Goal: Task Accomplishment & Management: Manage account settings

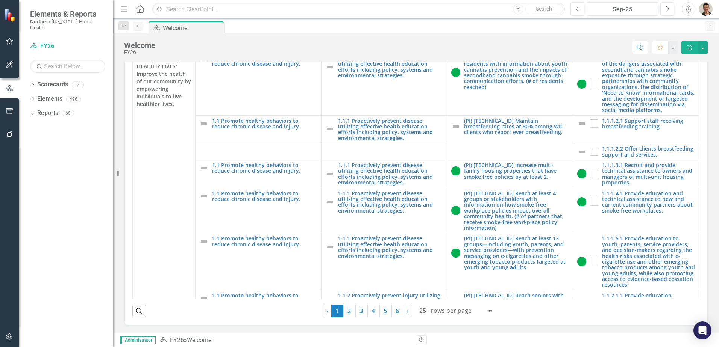
scroll to position [215, 0]
click at [14, 40] on button "button" at bounding box center [9, 42] width 17 height 16
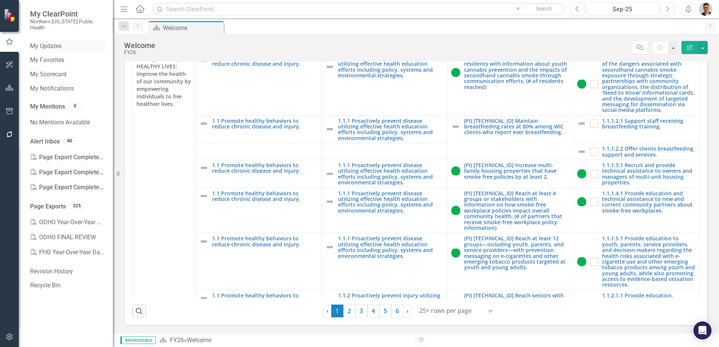
click at [57, 42] on link "My Updates" at bounding box center [67, 46] width 75 height 9
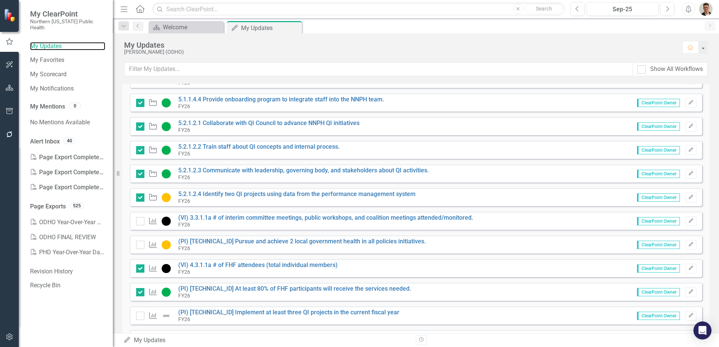
scroll to position [225, 0]
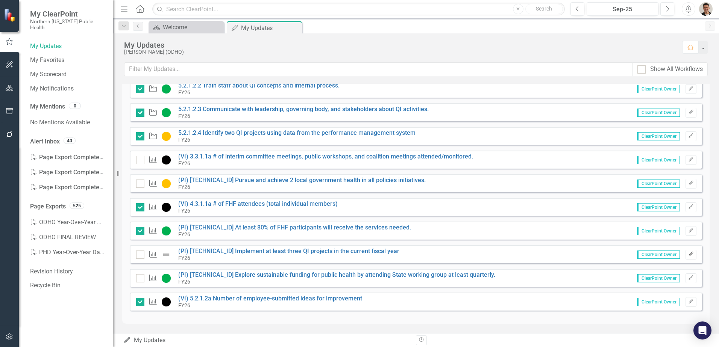
click at [685, 256] on button "Edit" at bounding box center [690, 255] width 11 height 10
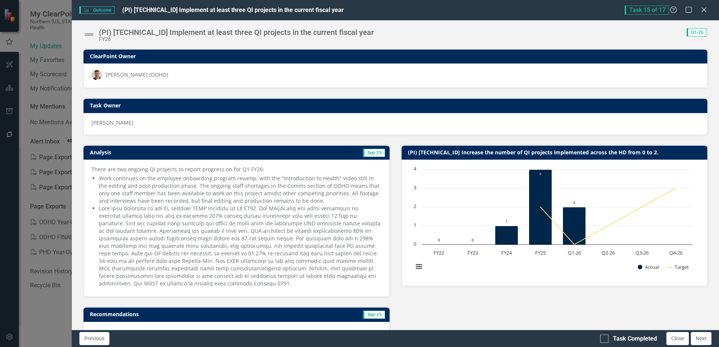
click at [185, 206] on li at bounding box center [240, 246] width 282 height 83
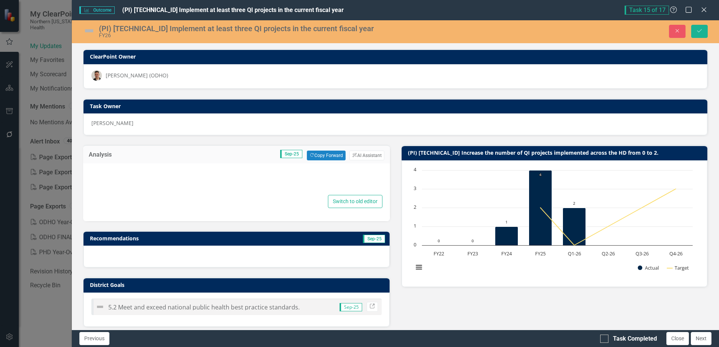
type textarea "<p>There are two ongoing QI projects to report progress on for Q1 FY26:</p> <ul…"
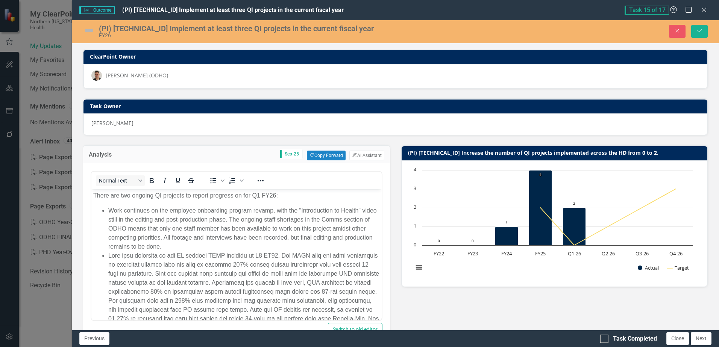
scroll to position [0, 0]
click at [176, 258] on li "Rich Text Area. Press ALT-0 for help." at bounding box center [243, 306] width 271 height 108
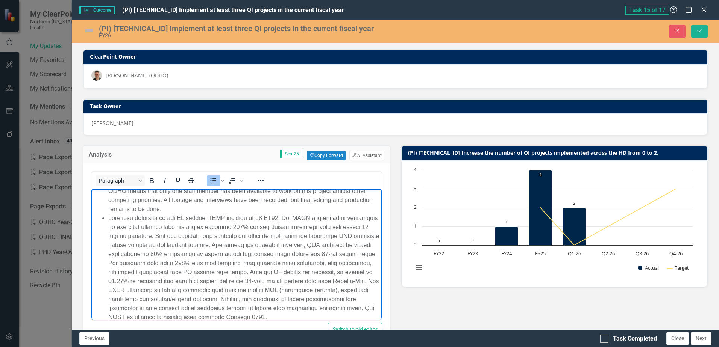
scroll to position [47, 0]
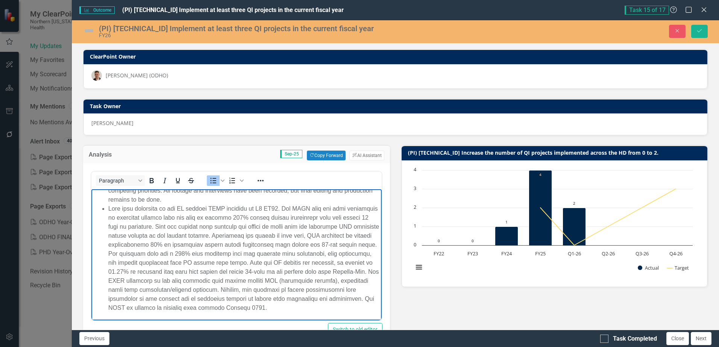
click at [282, 237] on li "Rich Text Area. Press ALT-0 for help." at bounding box center [243, 259] width 271 height 108
click at [329, 262] on li "Rich Text Area. Press ALT-0 for help." at bounding box center [243, 259] width 271 height 108
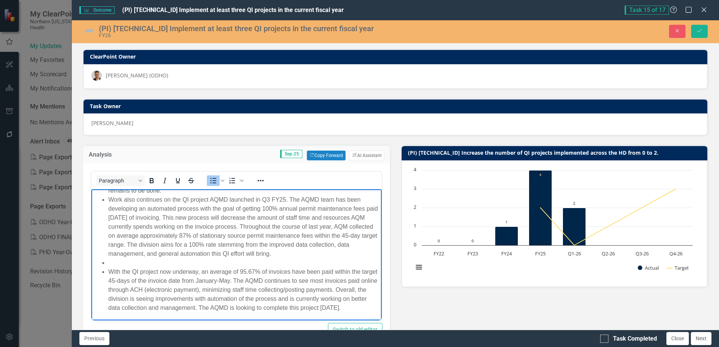
scroll to position [65, 0]
click at [124, 259] on li "Rich Text Area. Press ALT-0 for help." at bounding box center [243, 263] width 271 height 9
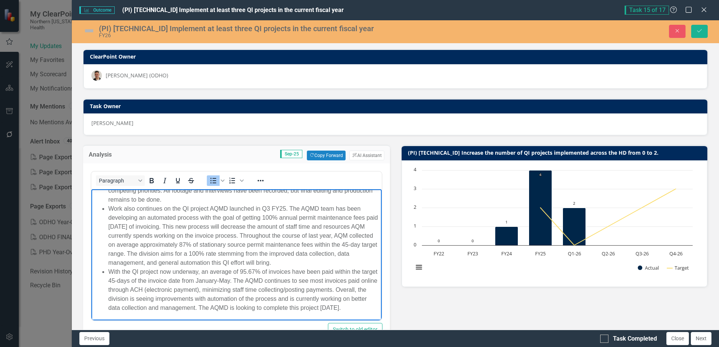
scroll to position [56, 0]
click at [109, 268] on li "With the QI project now underway, an average of 95.67% of invoices have been pa…" at bounding box center [243, 290] width 271 height 45
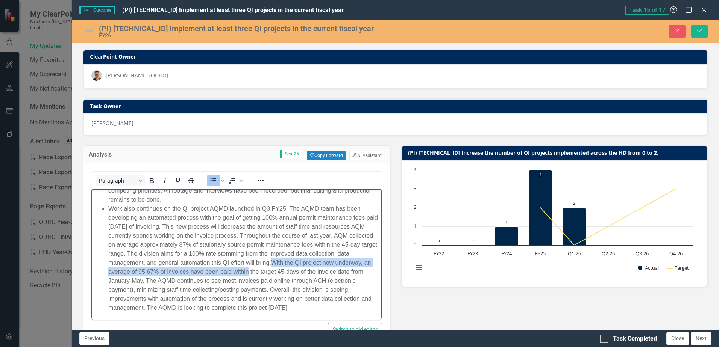
drag, startPoint x: 328, startPoint y: 262, endPoint x: 316, endPoint y: 276, distance: 18.4
click at [316, 276] on li "Work also continues on the QI project AQMD launched in Q3 FY25. The AQMD team h…" at bounding box center [243, 259] width 271 height 108
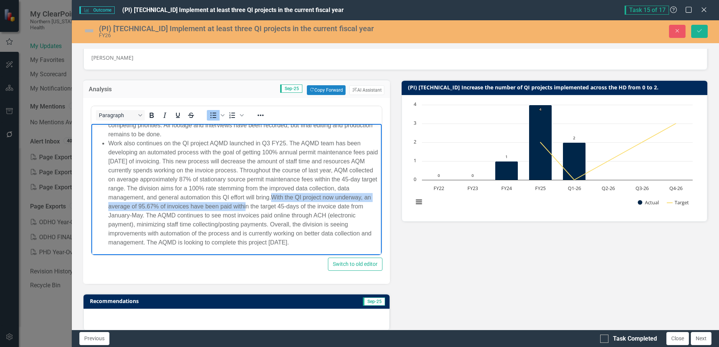
scroll to position [75, 0]
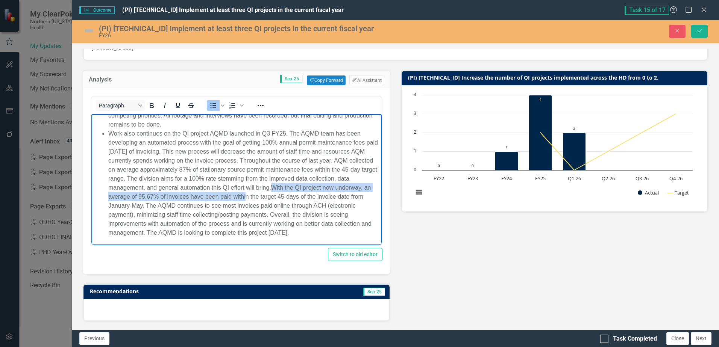
click at [278, 199] on li "Work also continues on the QI project AQMD launched in Q3 FY25. The AQMD team h…" at bounding box center [243, 183] width 271 height 108
drag, startPoint x: 335, startPoint y: 189, endPoint x: 210, endPoint y: 202, distance: 125.9
click at [210, 202] on li "Work also continues on the QI project AQMD launched in Q3 FY25. The AQMD team h…" at bounding box center [243, 183] width 271 height 108
click at [212, 203] on li "Work also continues on the QI project AQMD launched in Q3 FY25. The AQMD team h…" at bounding box center [243, 183] width 271 height 108
click at [247, 214] on li "Work also continues on the QI project AQMD launched in Q3 FY25. The AQMD team h…" at bounding box center [243, 183] width 271 height 108
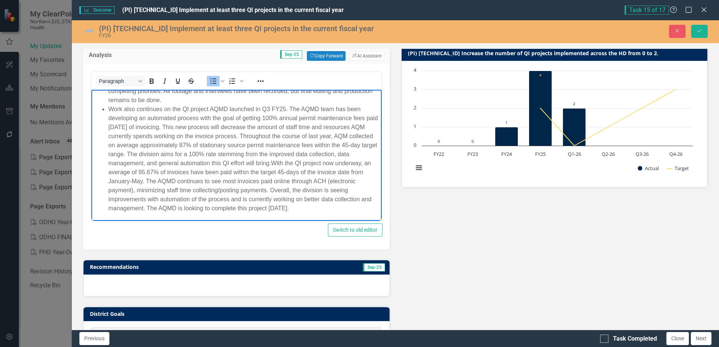
scroll to position [113, 0]
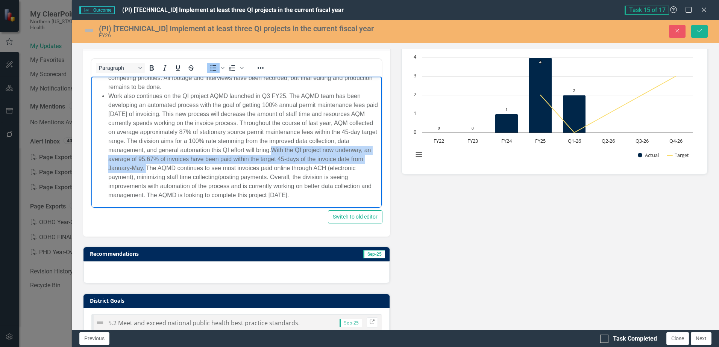
drag, startPoint x: 330, startPoint y: 149, endPoint x: 209, endPoint y: 169, distance: 122.0
click at [209, 169] on li "Work also continues on the QI project AQMD launched in Q3 FY25. The AQMD team h…" at bounding box center [243, 146] width 271 height 108
paste body "Rich Text Area. Press ALT-0 for help."
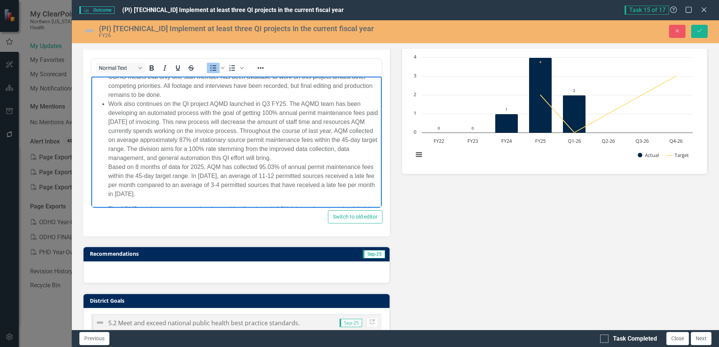
scroll to position [27, 0]
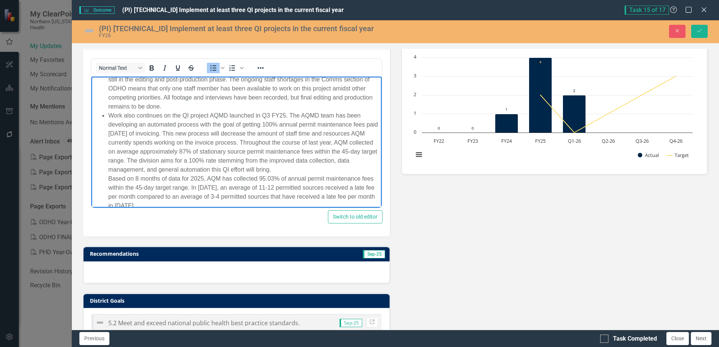
click at [108, 179] on p "Based on 8 months of data for 2025, AQM has collected 95.03% of annual permit m…" at bounding box center [243, 192] width 271 height 36
click at [104, 180] on ul "Work continues on the employee onboarding program revamp, with the "Introductio…" at bounding box center [236, 159] width 286 height 187
click at [140, 181] on p "Based on 8 months of data for 2025, AQM has collected 95.03% of annual permit m…" at bounding box center [243, 198] width 271 height 36
click at [333, 167] on li "Work also continues on the QI project AQMD launched in Q3 FY25. The AQMD team h…" at bounding box center [243, 184] width 271 height 147
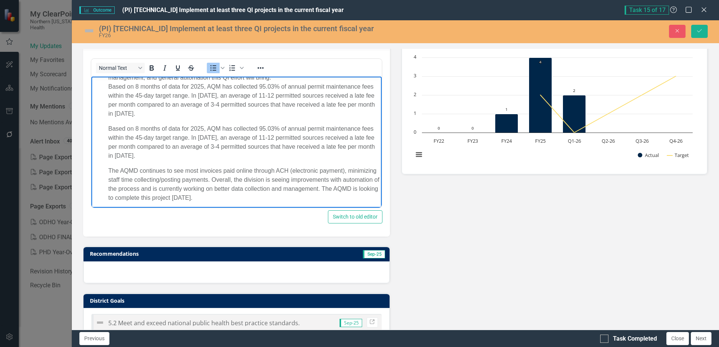
scroll to position [120, 0]
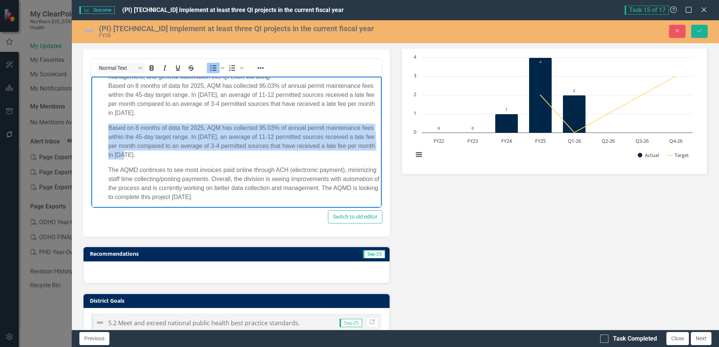
drag, startPoint x: 107, startPoint y: 127, endPoint x: 191, endPoint y: 152, distance: 87.9
click at [191, 152] on ul "Work continues on the employee onboarding program revamp, with the "Introductio…" at bounding box center [236, 87] width 286 height 229
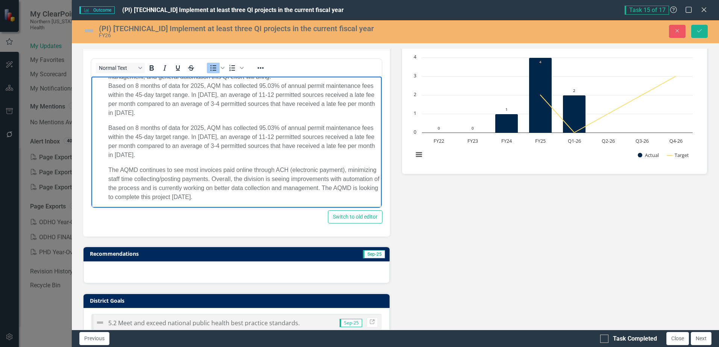
scroll to position [95, 0]
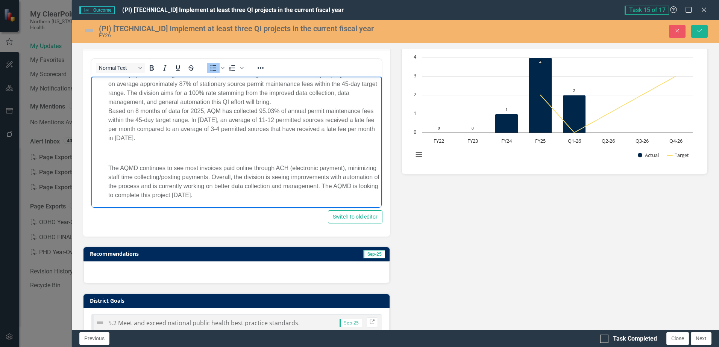
click at [107, 165] on ul "Work continues on the employee onboarding program revamp, with the "Introductio…" at bounding box center [236, 99] width 286 height 202
click at [196, 156] on p "Rich Text Area. Press ALT-0 for help." at bounding box center [243, 153] width 271 height 9
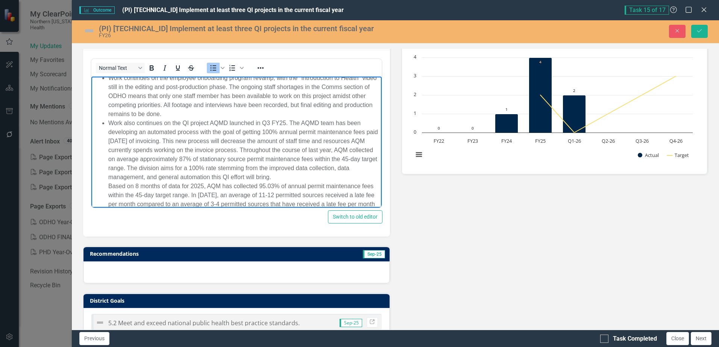
scroll to position [58, 0]
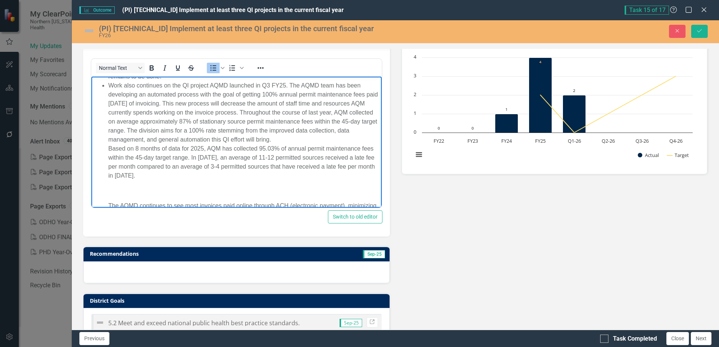
click at [194, 173] on p "Based on 8 months of data for 2025, AQM has collected 95.03% of annual permit m…" at bounding box center [243, 162] width 271 height 36
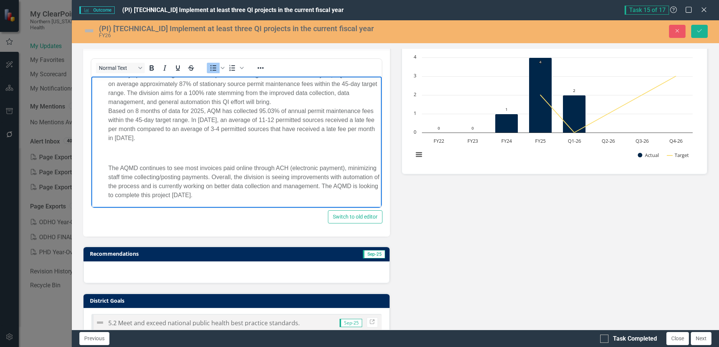
click at [203, 120] on p "Based on 8 months of data for 2025, AQM has collected 95.03% of annual permit m…" at bounding box center [243, 125] width 271 height 36
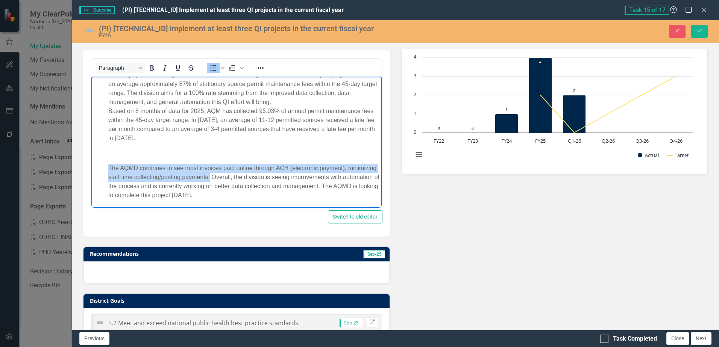
drag, startPoint x: 108, startPoint y: 168, endPoint x: 240, endPoint y: 177, distance: 132.3
click at [240, 177] on li "Work also continues on the QI project AQMD launched in Q3 FY25. The AQMD team h…" at bounding box center [243, 122] width 271 height 156
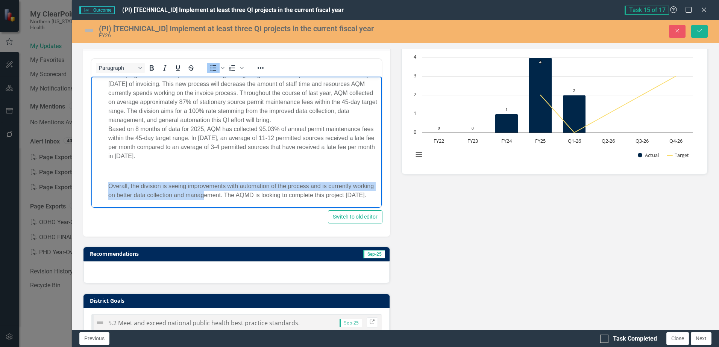
scroll to position [86, 0]
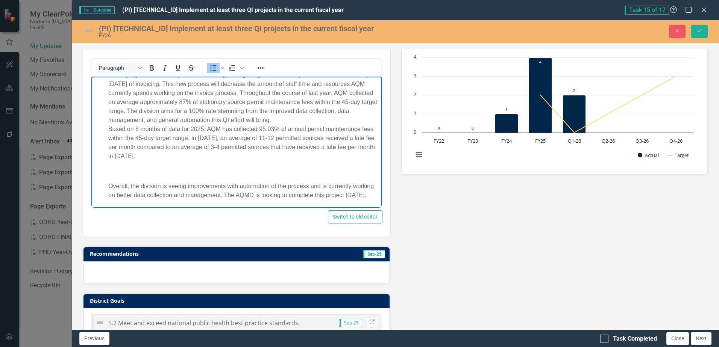
click at [110, 177] on li "Work also continues on the QI project AQMD launched in Q3 FY25. The AQMD team h…" at bounding box center [243, 131] width 271 height 138
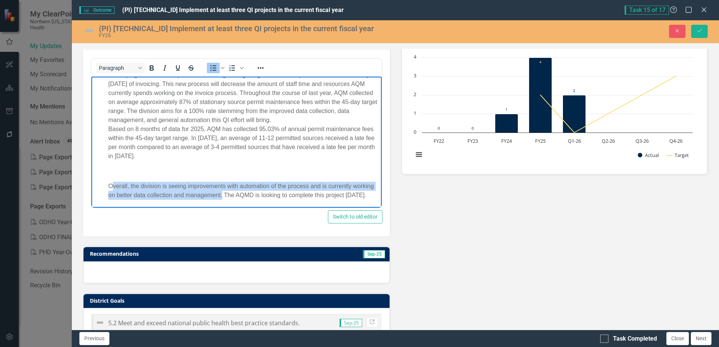
drag, startPoint x: 111, startPoint y: 177, endPoint x: 245, endPoint y: 183, distance: 134.4
click at [245, 183] on li "Work also continues on the QI project AQMD launched in Q3 FY25. The AQMD team h…" at bounding box center [243, 131] width 271 height 138
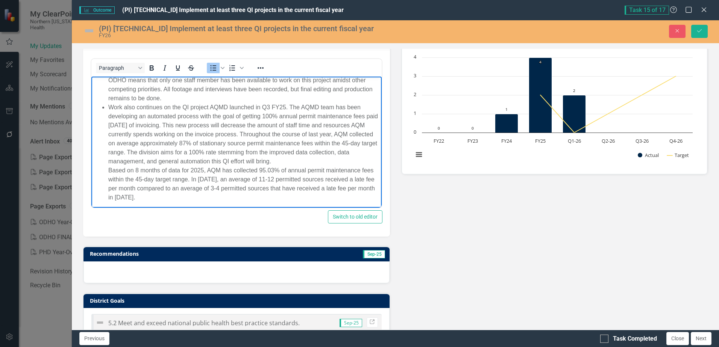
scroll to position [68, 0]
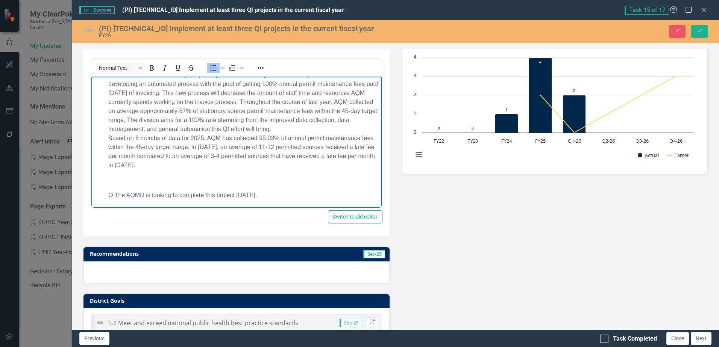
click at [199, 148] on p "Based on 8 months of data for 2025, AQM has collected 95.03% of annual permit m…" at bounding box center [243, 152] width 271 height 36
click at [295, 144] on p "Based on 8 months of data for 2025, AQM has collected 95.03% of annual permit m…" at bounding box center [243, 152] width 271 height 36
click at [169, 155] on p "Based on 8 months of data for 2025, AQM has collected 95.03% of annual permit m…" at bounding box center [243, 152] width 271 height 36
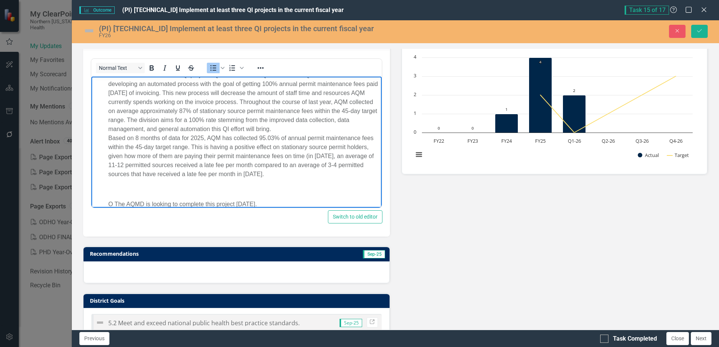
click at [282, 174] on p "Based on 8 months of data for 2025, AQM has collected 95.03% of annual permit m…" at bounding box center [243, 156] width 271 height 45
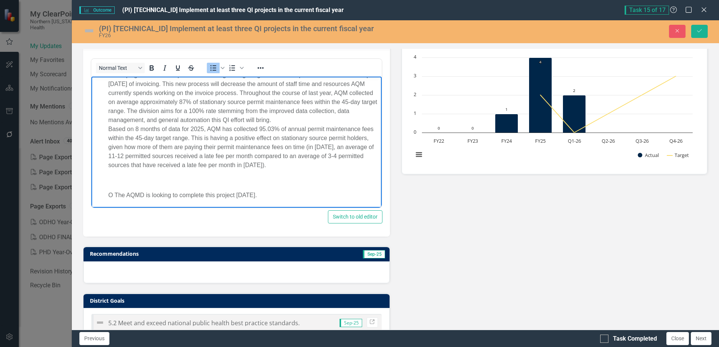
click at [114, 194] on li "Work also continues on the QI project AQMD launched in Q3 FY25. The AQMD team h…" at bounding box center [243, 131] width 271 height 138
drag, startPoint x: 275, startPoint y: 192, endPoint x: 86, endPoint y: 207, distance: 189.4
click at [91, 207] on html "There are two ongoing QI projects to report progress on for Q1 FY26: Work conti…" at bounding box center [236, 104] width 290 height 208
click at [306, 161] on p "Based on 8 months of data for 2025, AQM has collected 95.03% of annual permit m…" at bounding box center [243, 147] width 271 height 45
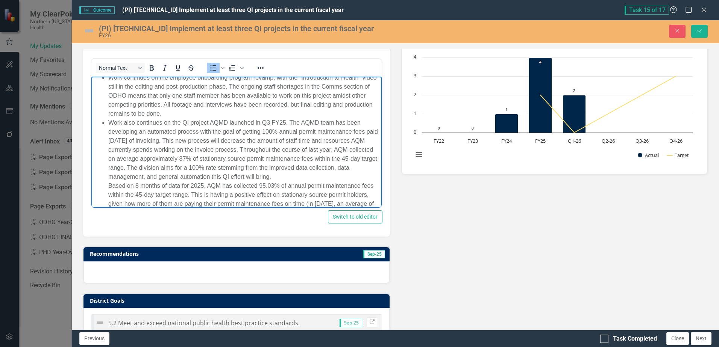
scroll to position [38, 0]
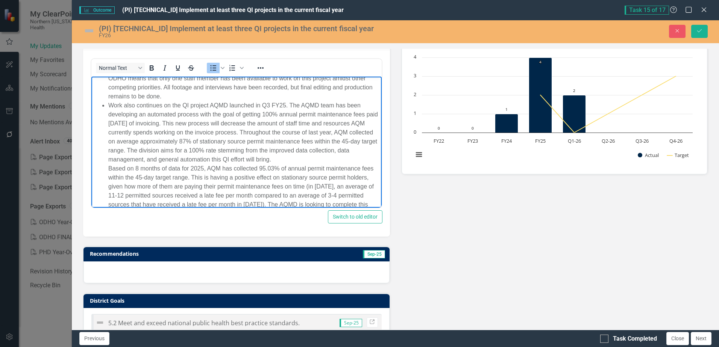
click at [87, 32] on img at bounding box center [89, 31] width 12 height 12
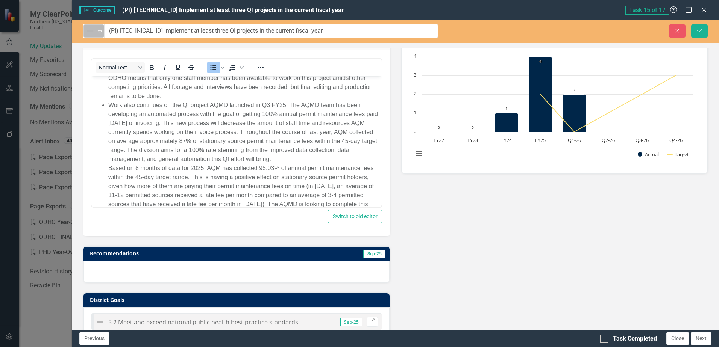
click at [89, 32] on img at bounding box center [90, 31] width 9 height 9
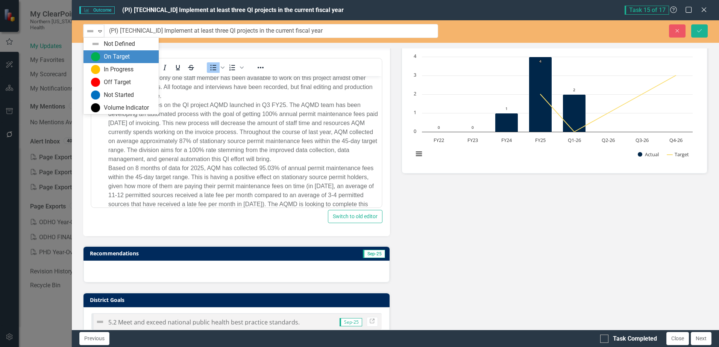
click at [103, 54] on div "On Target" at bounding box center [122, 56] width 63 height 9
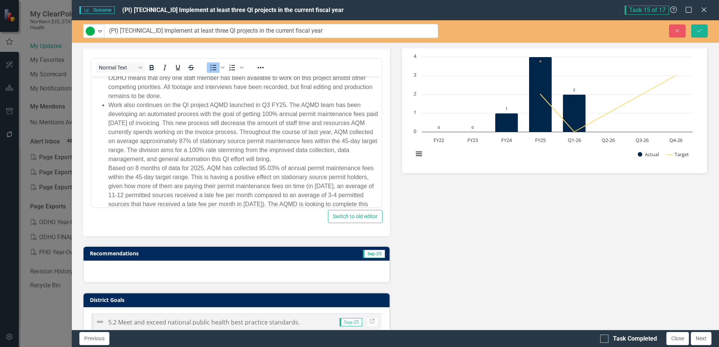
click at [221, 141] on li "Work also continues on the QI project AQMD launched in Q3 FY25. The AQMD team h…" at bounding box center [243, 173] width 271 height 147
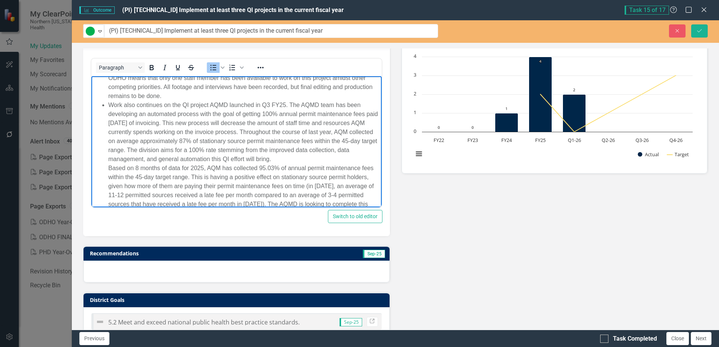
click at [150, 131] on li "Work also continues on the QI project AQMD launched in Q3 FY25. The AQMD team h…" at bounding box center [243, 173] width 271 height 147
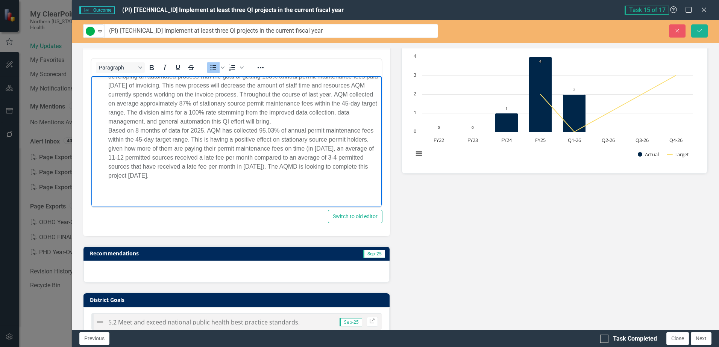
click at [188, 114] on li "Work also continues on the QI project AQMD launched in Q3 FY25. The AQMD team h…" at bounding box center [243, 136] width 271 height 147
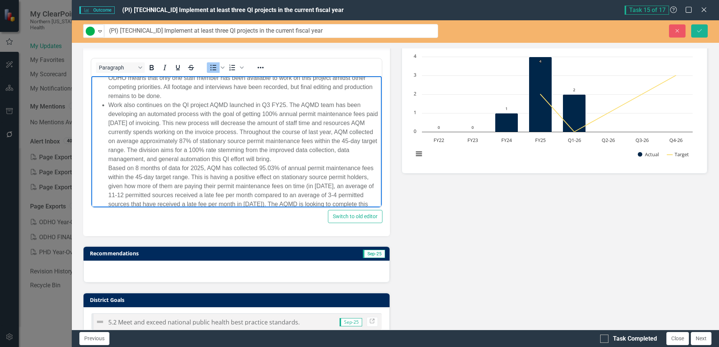
click at [105, 170] on ul "Work continues on the employee onboarding program revamp, with the "Introductio…" at bounding box center [236, 151] width 286 height 193
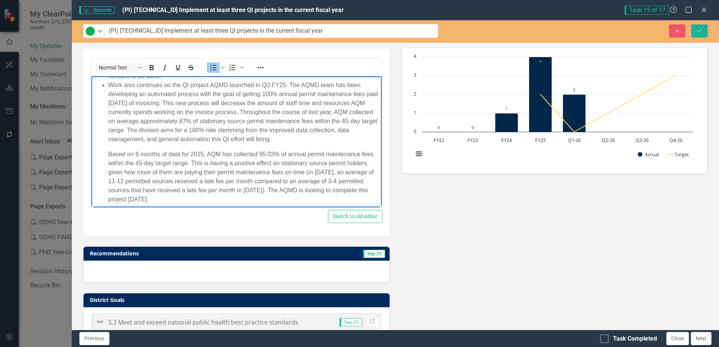
scroll to position [75, 0]
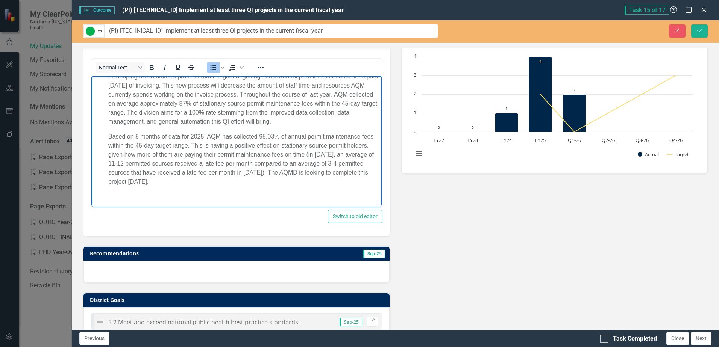
click at [234, 138] on p "Based on 8 months of data for 2025, AQM has collected 95.03% of annual permit m…" at bounding box center [243, 159] width 271 height 54
click at [293, 147] on p "Based on 8 months of data for 2025, AQM has collected 95.03% of annual permit m…" at bounding box center [243, 159] width 271 height 54
click at [238, 155] on p "Based on 8 months of data for 2025, AQM has collected 95.03% of annual permit m…" at bounding box center [243, 159] width 271 height 54
click at [240, 155] on p "Based on 8 months of data for 2025, AQM has collected 95.03% of annual permit m…" at bounding box center [243, 159] width 271 height 54
click at [340, 154] on p "Based on 8 months of data for 2025, AQM has collected 95.03% of annual permit m…" at bounding box center [243, 159] width 271 height 54
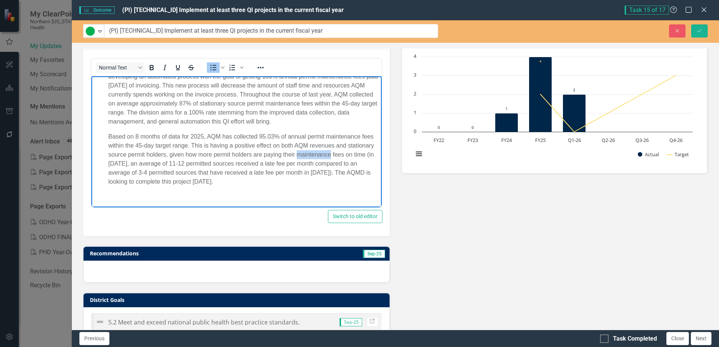
drag, startPoint x: 326, startPoint y: 153, endPoint x: 357, endPoint y: 152, distance: 31.6
click at [357, 152] on p "Based on 8 months of data for 2025, AQM has collected 95.03% of annual permit m…" at bounding box center [243, 159] width 271 height 54
click at [213, 156] on p "Based on 8 months of data for 2025, AQM has collected 95.03% of annual permit m…" at bounding box center [243, 159] width 271 height 54
click at [359, 156] on p "Based on 8 months of data for 2025, AQM has collected 95.03% of annual permit m…" at bounding box center [243, 159] width 271 height 54
click at [360, 154] on p "Based on 8 months of data for 2025, AQM has collected 95.03% of annual permit m…" at bounding box center [243, 159] width 271 height 54
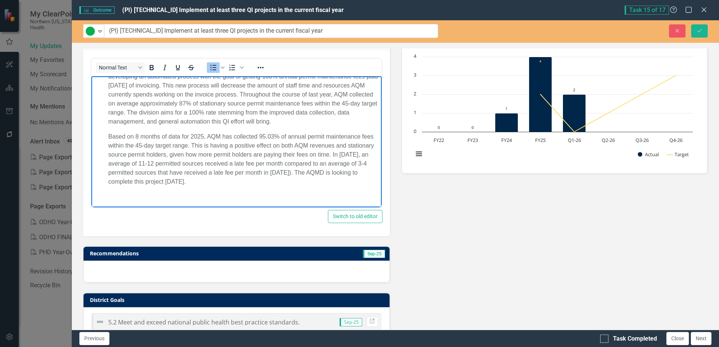
click at [326, 175] on p "Based on 8 months of data for 2025, AQM has collected 95.03% of annual permit m…" at bounding box center [243, 159] width 271 height 54
click at [241, 183] on p "Based on 8 months of data for 2025, AQM has collected 95.03% of annual permit m…" at bounding box center [243, 159] width 271 height 54
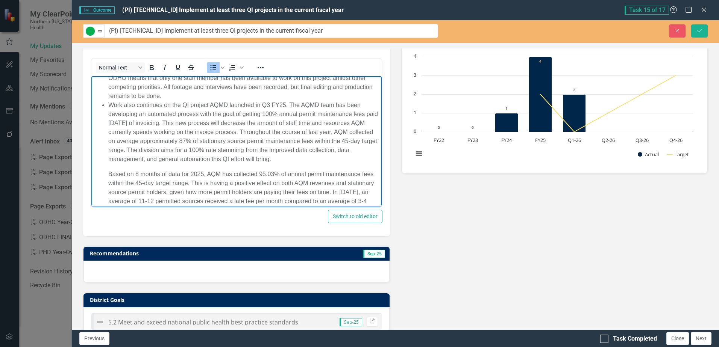
scroll to position [0, 0]
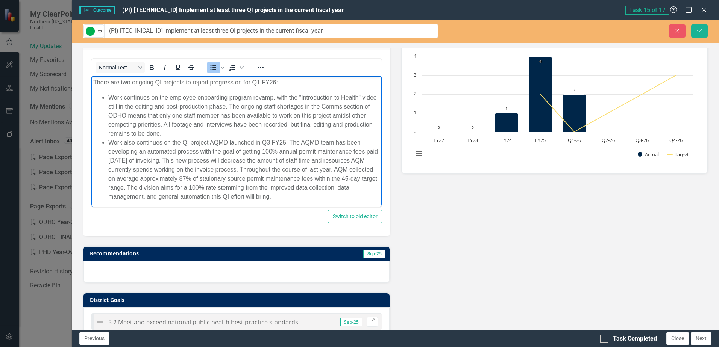
click at [215, 134] on li "Work continues on the employee onboarding program revamp, with the "Introductio…" at bounding box center [243, 115] width 271 height 45
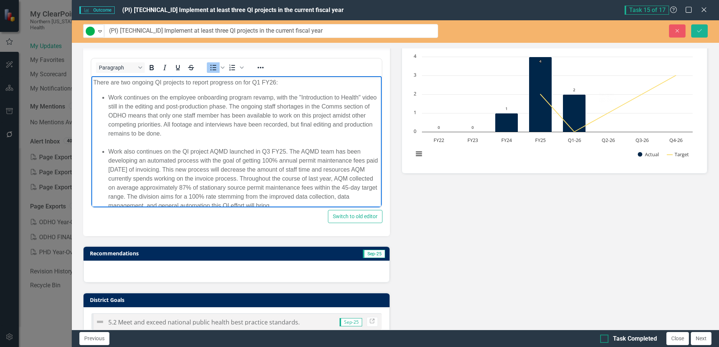
click at [606, 336] on div at bounding box center [604, 339] width 8 height 8
click at [605, 336] on input "Task Completed" at bounding box center [602, 337] width 5 height 5
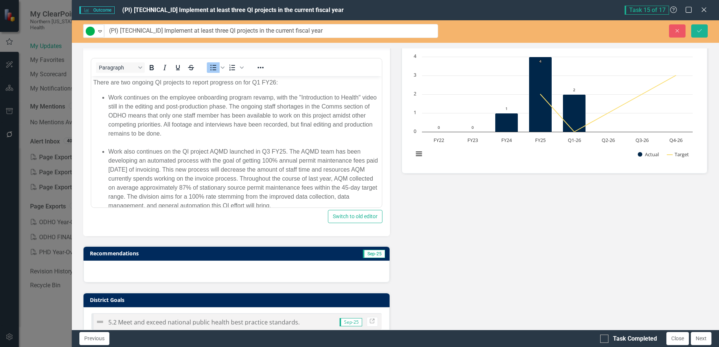
checkbox input "true"
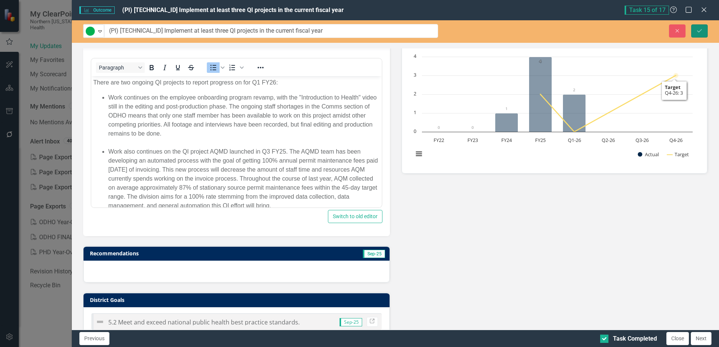
click at [696, 31] on icon "Save" at bounding box center [699, 30] width 7 height 5
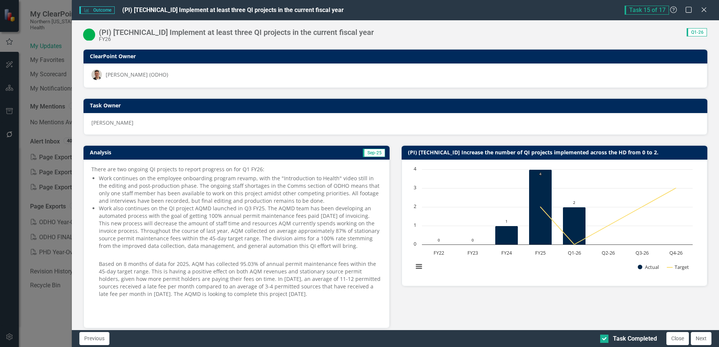
click at [215, 182] on li "Work continues on the employee onboarding program revamp, with the "Introductio…" at bounding box center [240, 190] width 282 height 30
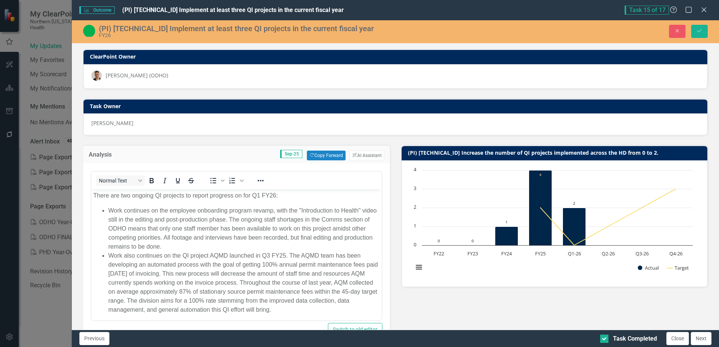
click at [262, 246] on li "Work continues on the employee onboarding program revamp, with the "Introductio…" at bounding box center [243, 228] width 271 height 45
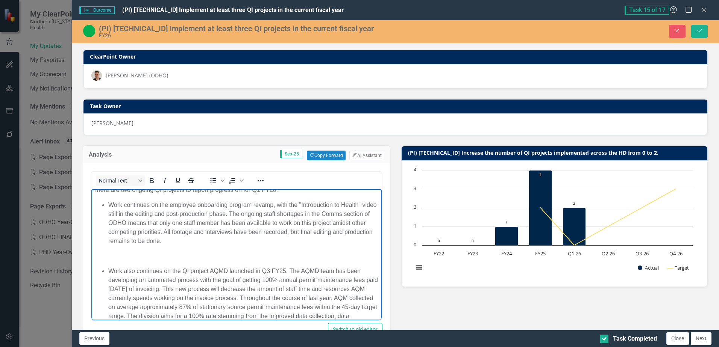
scroll to position [38, 0]
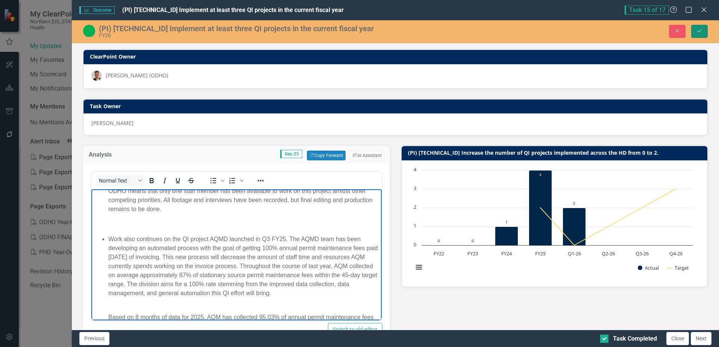
click at [699, 27] on button "Save" at bounding box center [699, 31] width 17 height 13
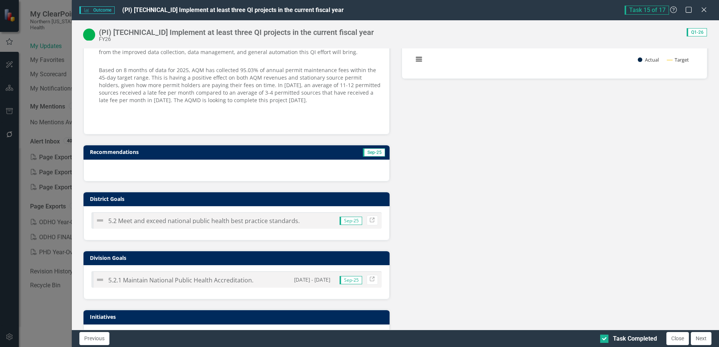
scroll to position [113, 0]
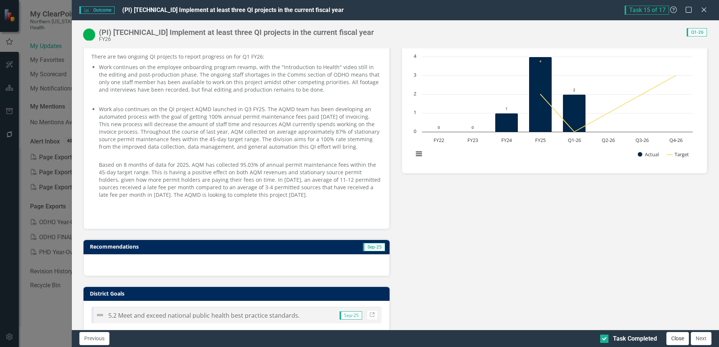
click at [672, 337] on button "Close" at bounding box center [677, 338] width 23 height 13
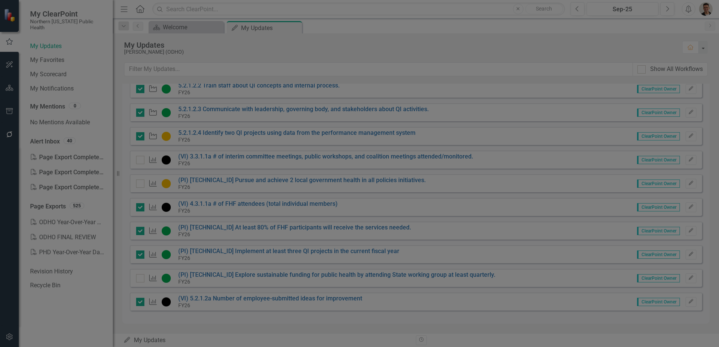
checkbox input "true"
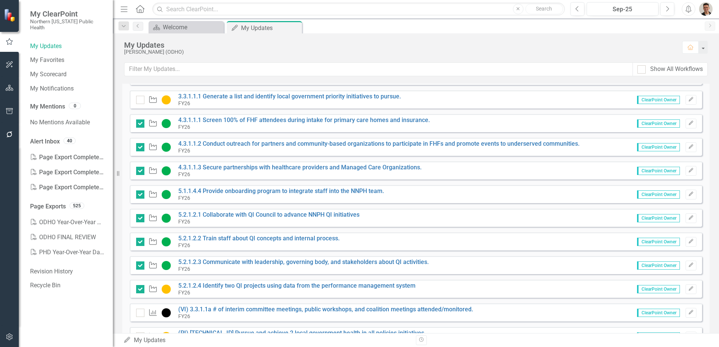
scroll to position [0, 0]
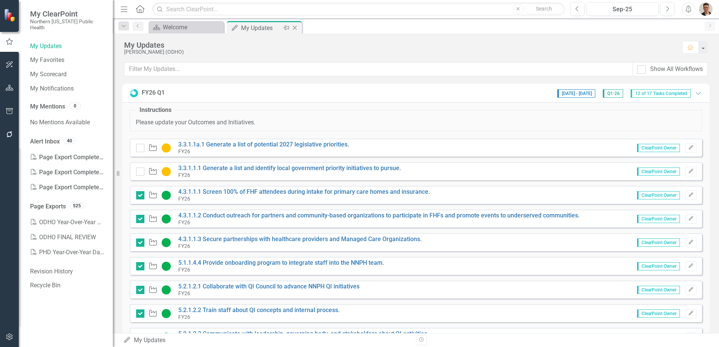
click at [297, 26] on icon "Close" at bounding box center [295, 28] width 8 height 6
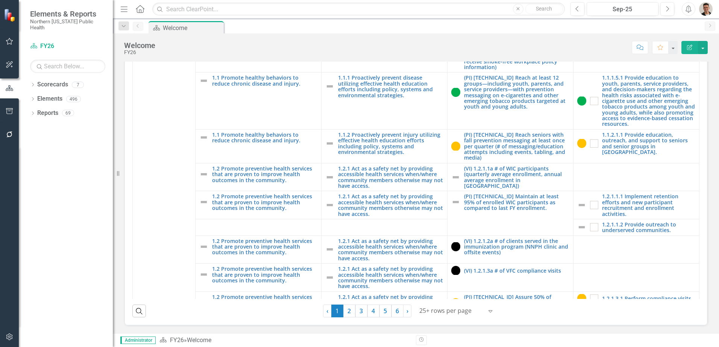
scroll to position [226, 0]
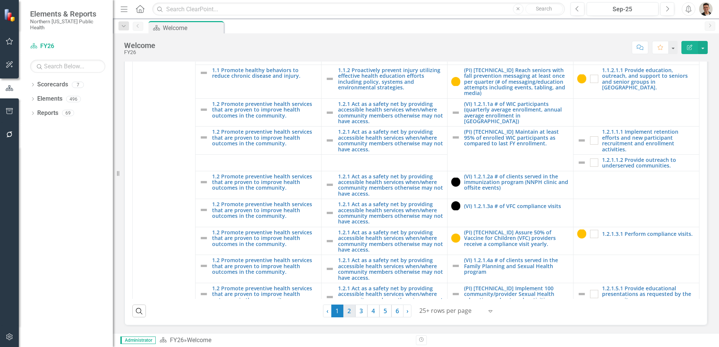
click at [347, 312] on link "2" at bounding box center [349, 311] width 12 height 13
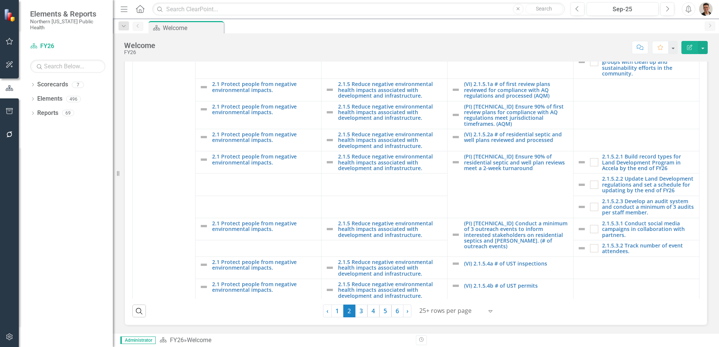
scroll to position [1467, 0]
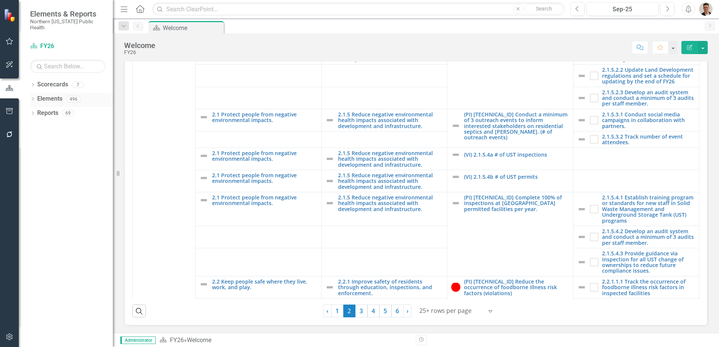
click at [33, 97] on icon at bounding box center [33, 98] width 2 height 3
click at [35, 155] on icon "Dropdown" at bounding box center [36, 157] width 5 height 4
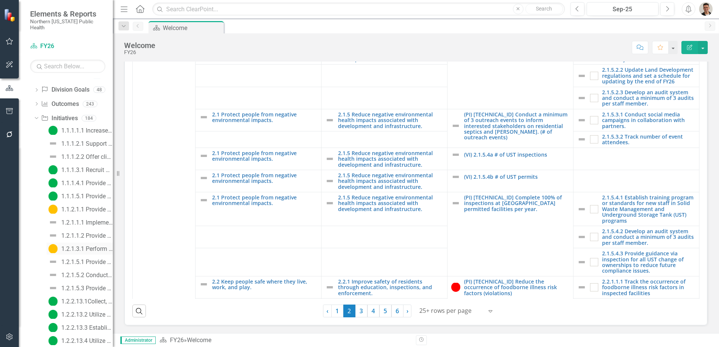
scroll to position [0, 0]
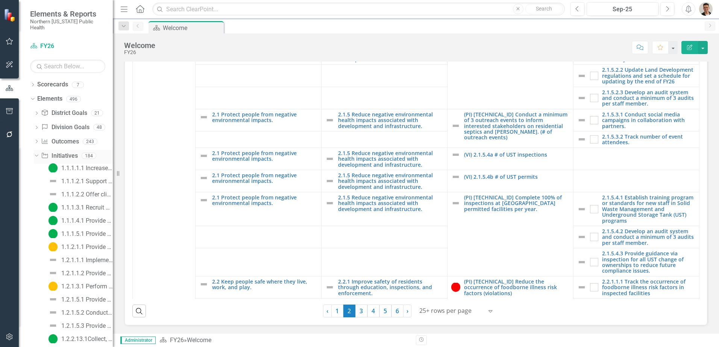
click at [36, 153] on icon "Dropdown" at bounding box center [35, 155] width 4 height 5
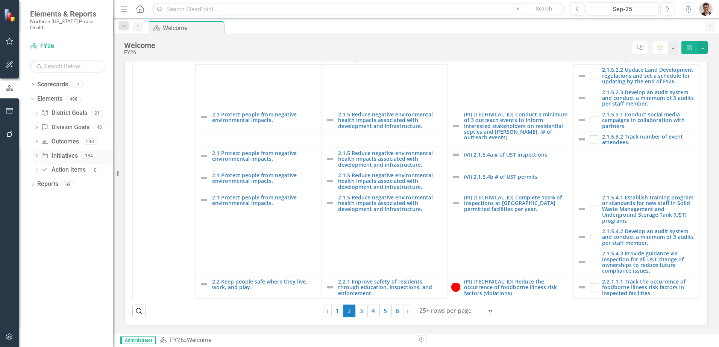
click at [66, 152] on link "Initiative Initiatives" at bounding box center [59, 156] width 36 height 9
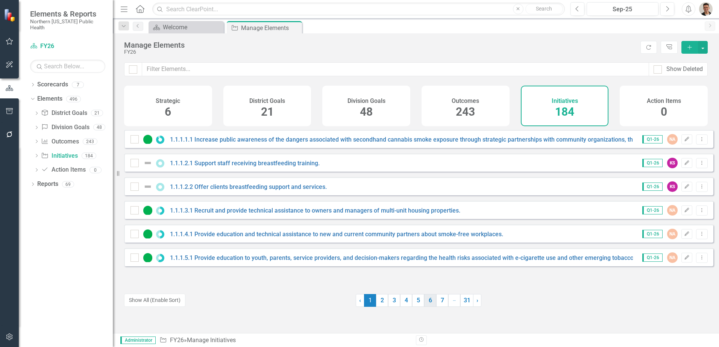
click at [433, 302] on link "6" at bounding box center [430, 300] width 12 height 13
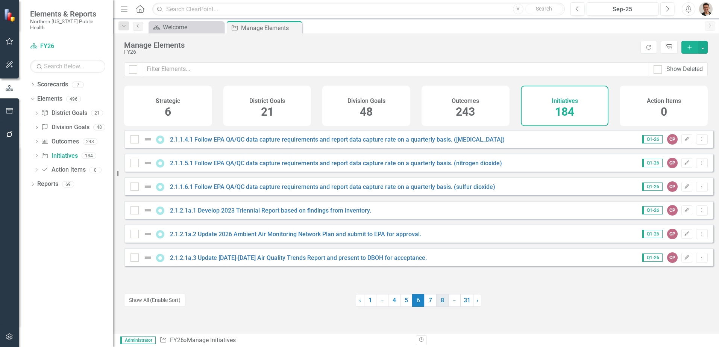
click at [425, 305] on link "7" at bounding box center [430, 300] width 12 height 13
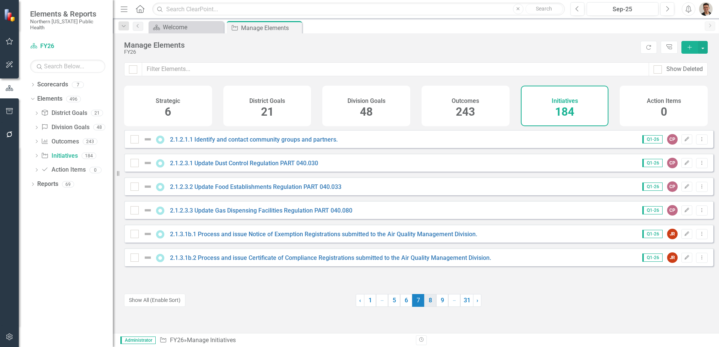
click at [425, 305] on link "8" at bounding box center [430, 300] width 12 height 13
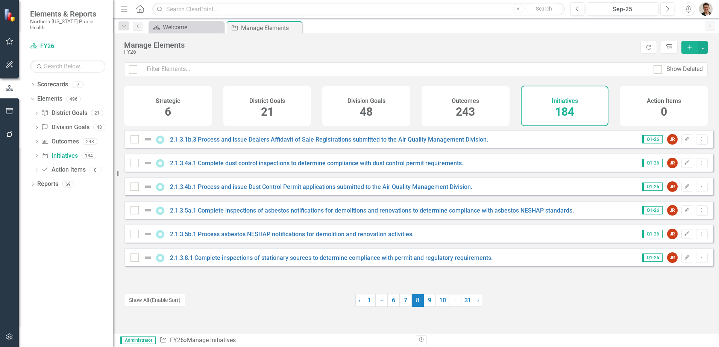
click at [425, 305] on link "9" at bounding box center [430, 300] width 12 height 13
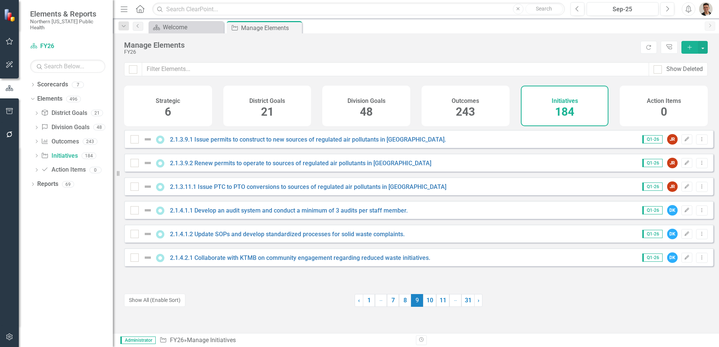
click at [425, 305] on link "10" at bounding box center [429, 300] width 13 height 13
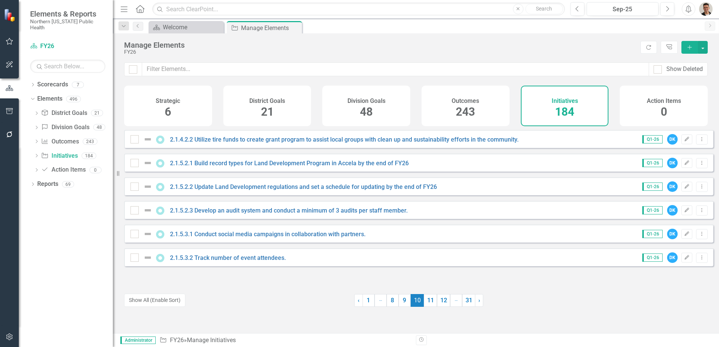
click at [425, 305] on link "11" at bounding box center [430, 300] width 13 height 13
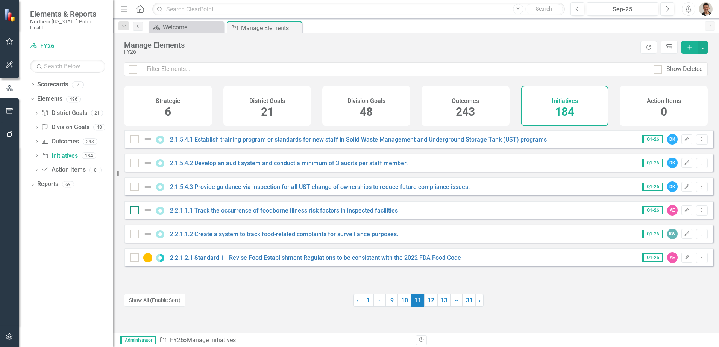
click at [134, 211] on input "checkbox" at bounding box center [132, 208] width 5 height 5
click at [135, 211] on input "checkbox" at bounding box center [132, 208] width 5 height 5
checkbox input "false"
click at [702, 212] on icon at bounding box center [702, 210] width 1 height 4
click at [672, 270] on link "Trash Delete Initiative" at bounding box center [667, 271] width 67 height 14
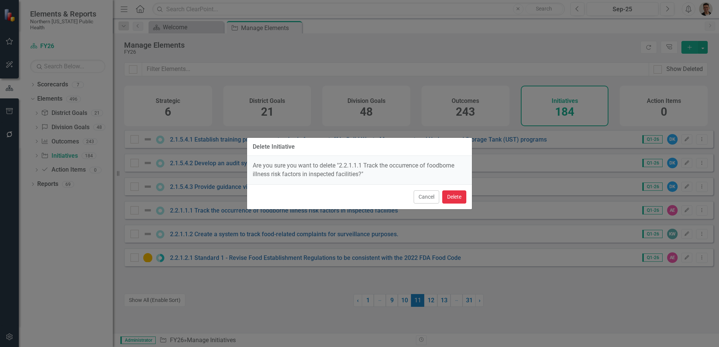
click at [457, 200] on button "Delete" at bounding box center [454, 197] width 24 height 13
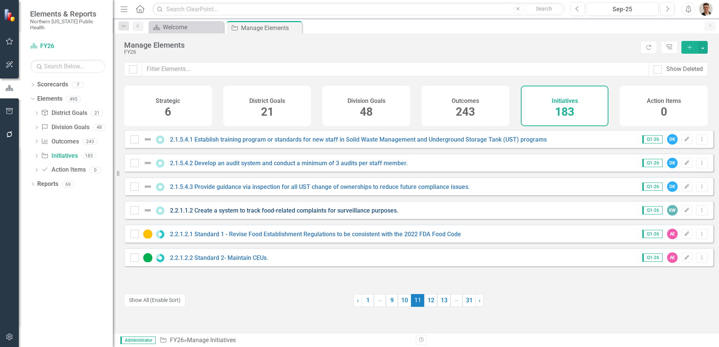
click at [272, 214] on link "2.2.1.1.2 Create a system to track food-related complaints for surveillance pur…" at bounding box center [284, 210] width 228 height 7
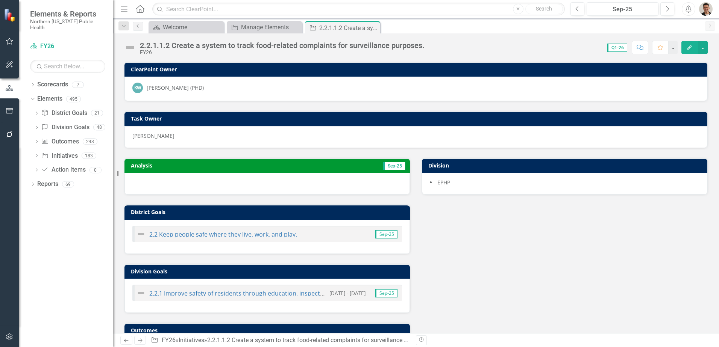
click at [245, 47] on div "2.2.1.1.2 Create a system to track food-related complaints for surveillance pur…" at bounding box center [282, 45] width 285 height 8
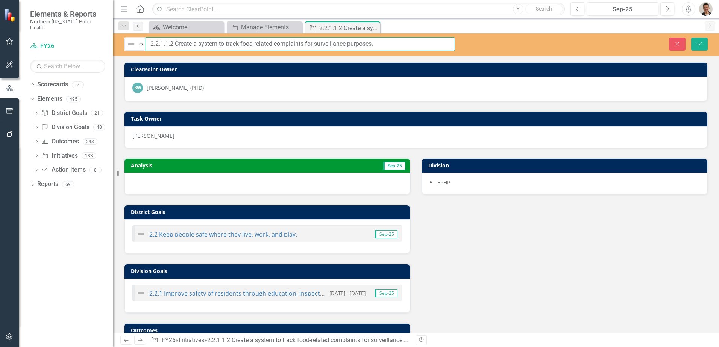
click at [172, 45] on input "2.2.1.1.2 Create a system to track food-related complaints for surveillance pur…" at bounding box center [300, 44] width 309 height 14
type input "2.2.1.1.1 Create a system to track food-related complaints for surveillance pur…"
click at [703, 47] on button "Save" at bounding box center [699, 44] width 17 height 13
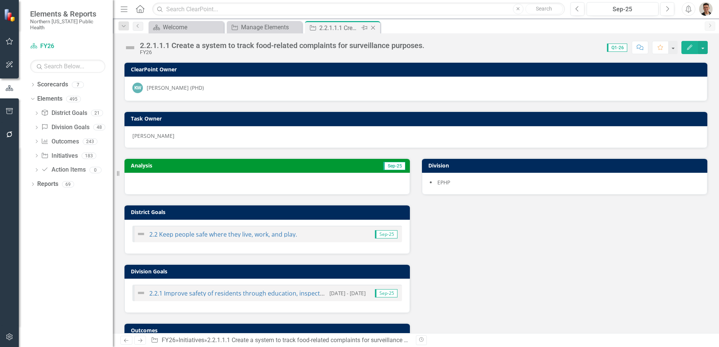
click at [375, 26] on icon "Close" at bounding box center [373, 28] width 8 height 6
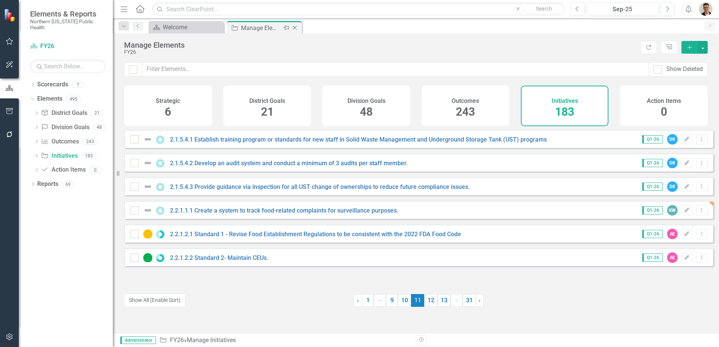
click at [296, 29] on icon "Close" at bounding box center [295, 28] width 8 height 6
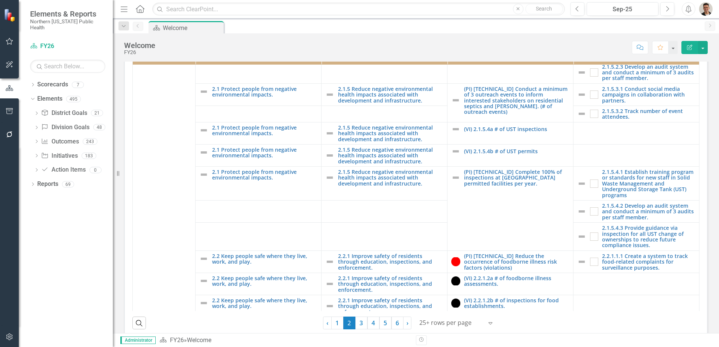
scroll to position [1542, 0]
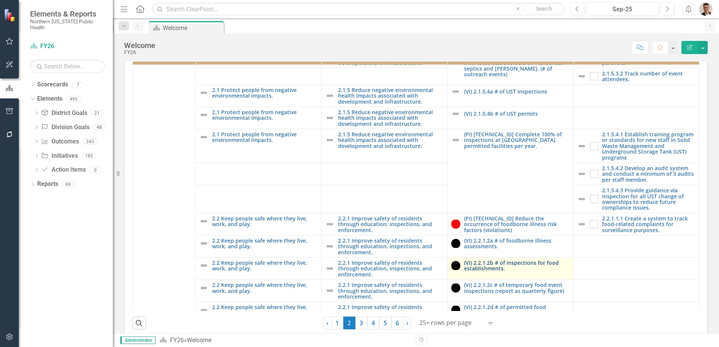
click at [489, 260] on link "(VI) 2.2.1.2b # of inspections for food establishments." at bounding box center [516, 266] width 105 height 12
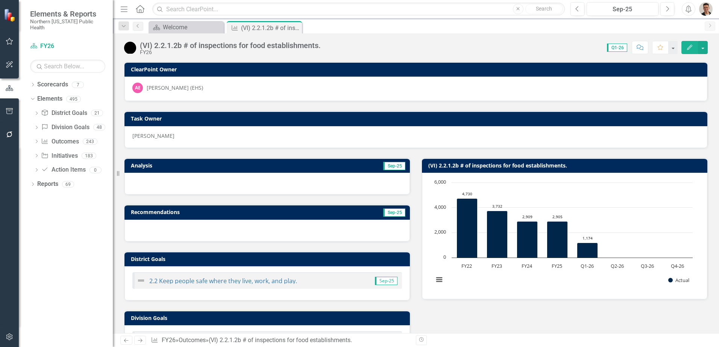
click at [691, 50] on button "Edit" at bounding box center [689, 47] width 17 height 13
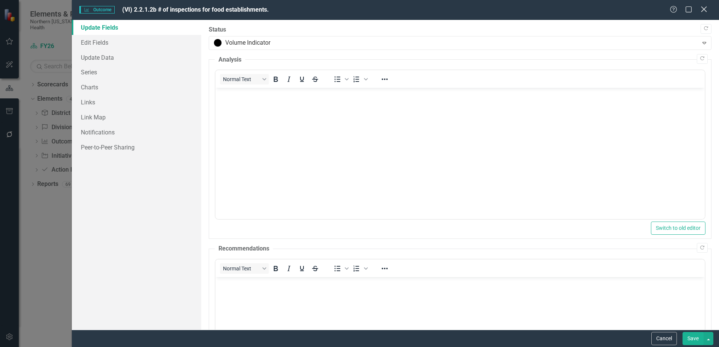
click at [702, 13] on div "Close" at bounding box center [703, 10] width 9 height 10
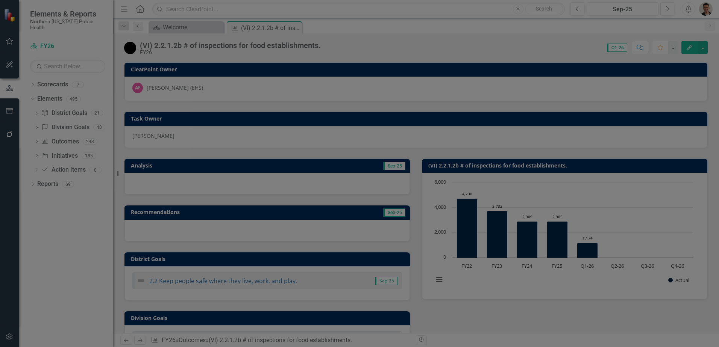
click at [311, 44] on div "(VI) 2.2.1.2b # of inspections for food establishments." at bounding box center [230, 45] width 181 height 8
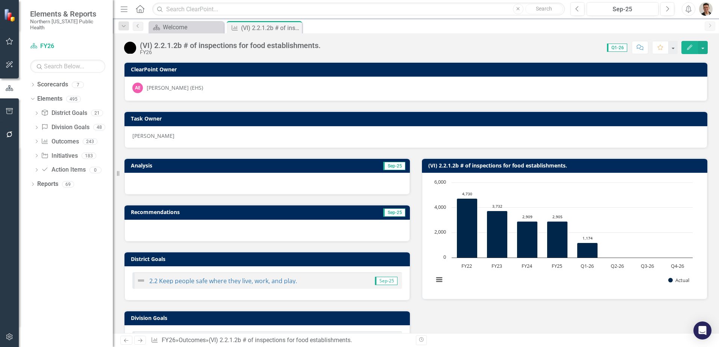
click at [311, 44] on div "(VI) 2.2.1.2b # of inspections for food establishments." at bounding box center [230, 45] width 181 height 8
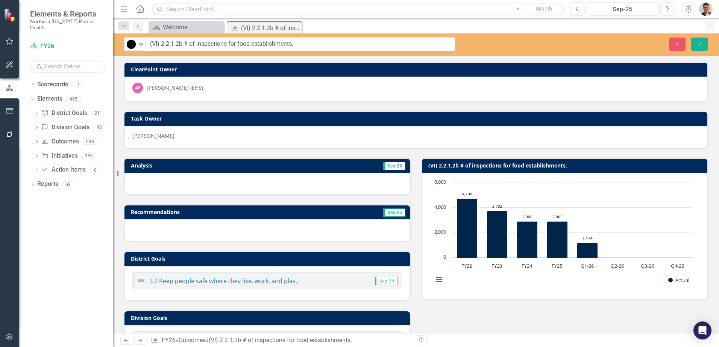
click at [326, 46] on input "(VI) 2.2.1.2b # of inspections for food establishments." at bounding box center [300, 44] width 310 height 14
type input "(VI) 2.2.1.2b # of inspections for food establishments (report as quarterly fig…"
click at [693, 40] on button "Save" at bounding box center [699, 44] width 17 height 13
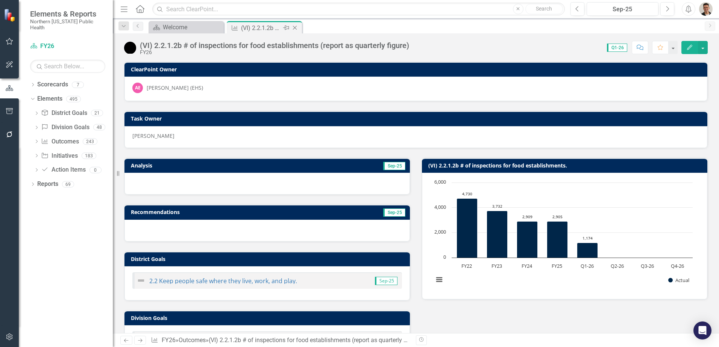
click at [296, 28] on icon "Close" at bounding box center [295, 28] width 8 height 6
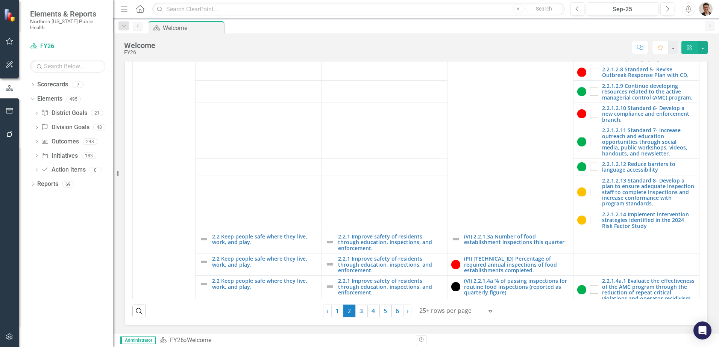
scroll to position [2068, 0]
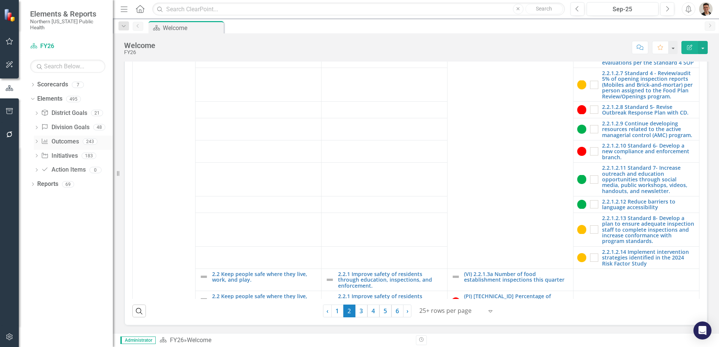
click at [69, 138] on link "Outcome Outcomes" at bounding box center [60, 142] width 38 height 9
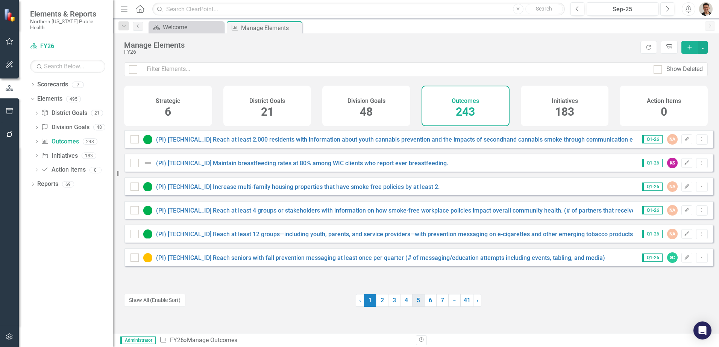
click at [415, 303] on link "5" at bounding box center [418, 300] width 12 height 13
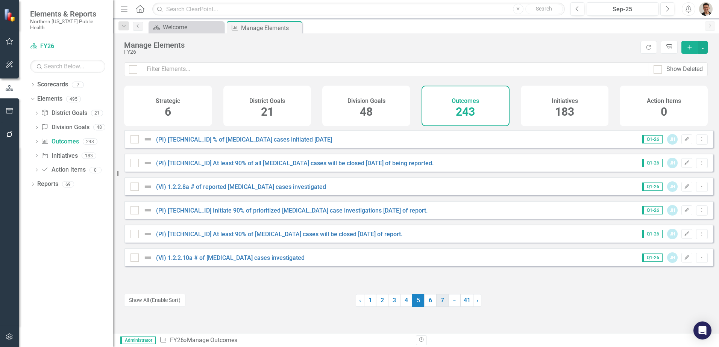
click at [438, 302] on link "7" at bounding box center [442, 300] width 12 height 13
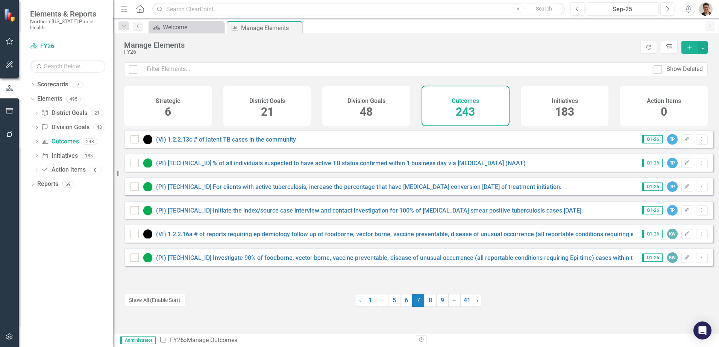
click at [438, 302] on link "9" at bounding box center [442, 300] width 12 height 13
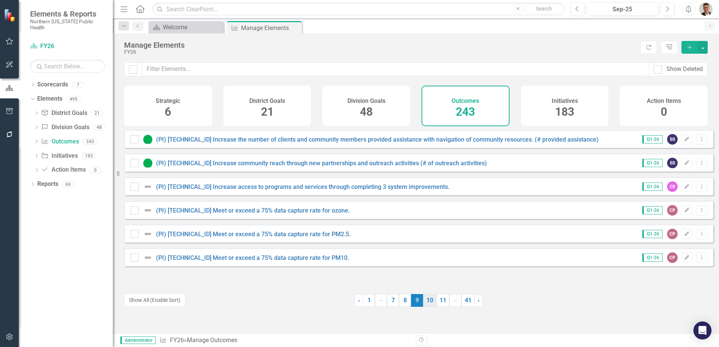
click at [427, 303] on link "10" at bounding box center [429, 300] width 13 height 13
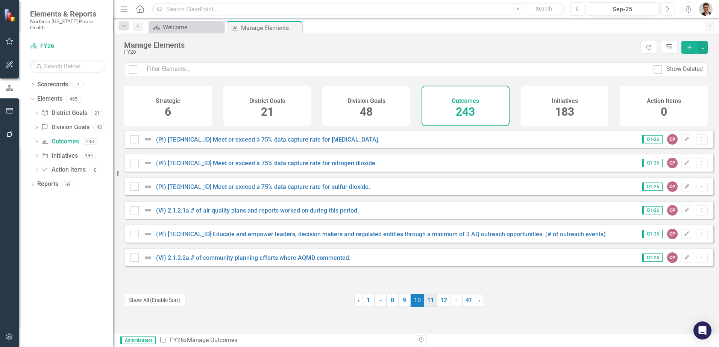
click at [431, 304] on link "11" at bounding box center [430, 300] width 13 height 13
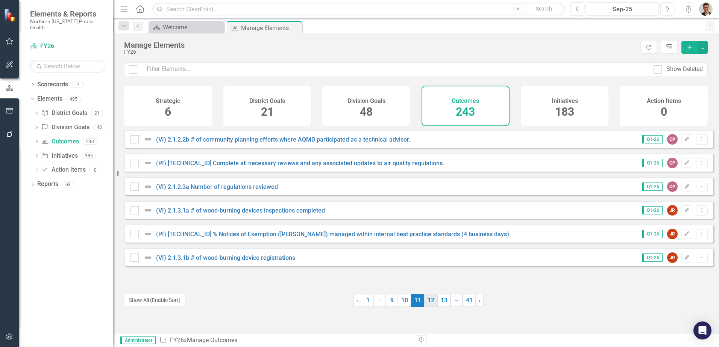
click at [432, 304] on link "12" at bounding box center [430, 300] width 13 height 13
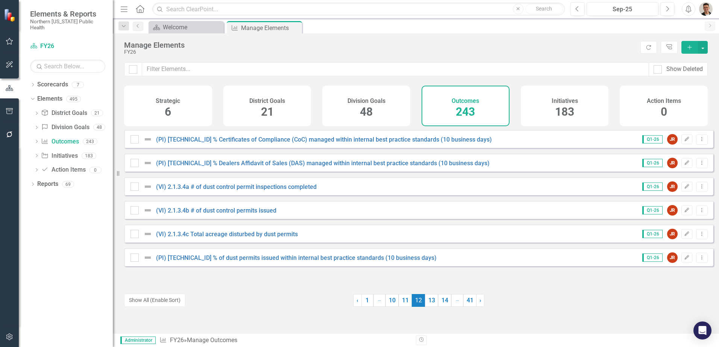
click at [432, 304] on link "13" at bounding box center [431, 300] width 13 height 13
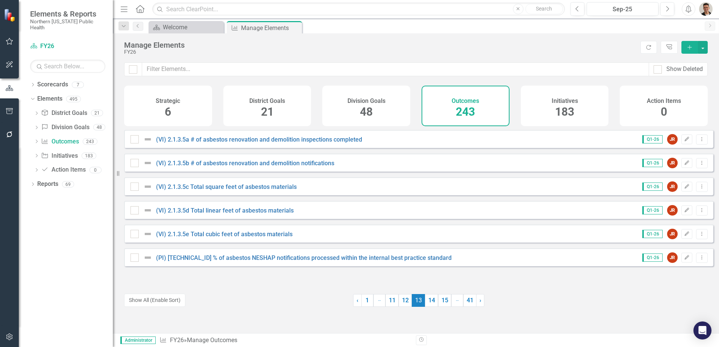
click at [432, 304] on link "14" at bounding box center [431, 300] width 13 height 13
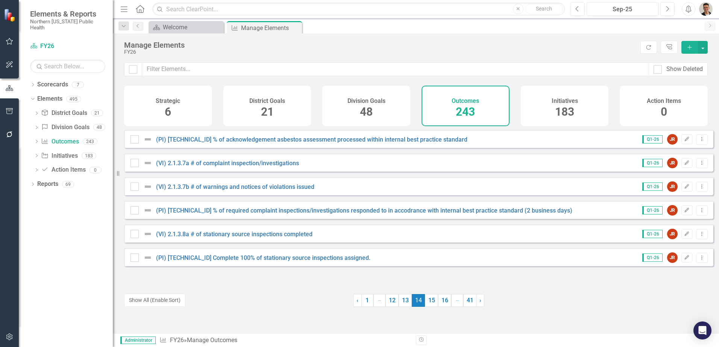
click at [432, 304] on link "15" at bounding box center [431, 300] width 13 height 13
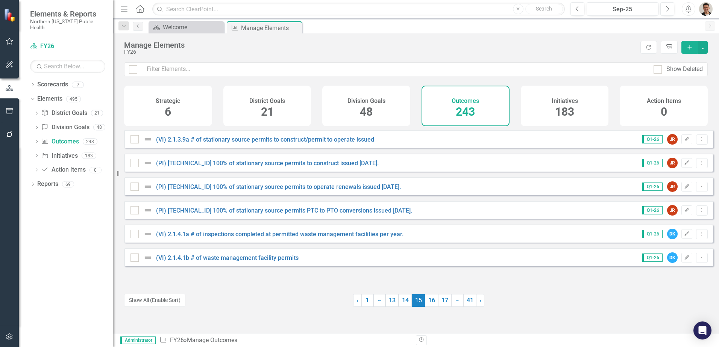
click at [432, 304] on link "16" at bounding box center [431, 300] width 13 height 13
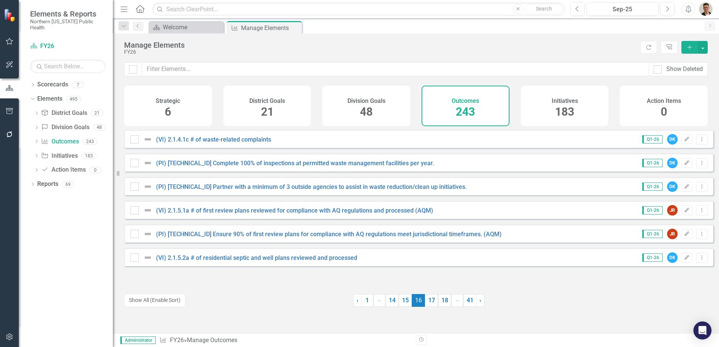
click at [432, 304] on link "17" at bounding box center [431, 300] width 13 height 13
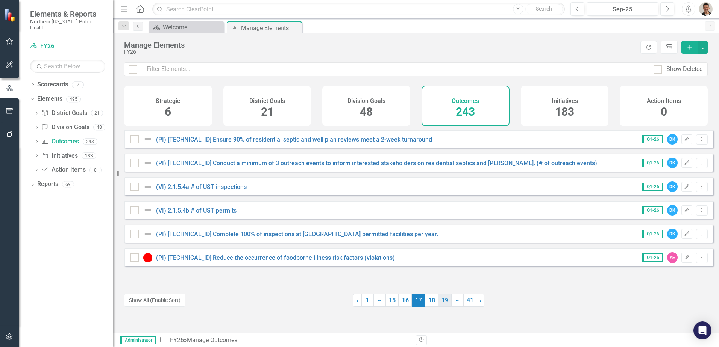
click at [447, 305] on link "19" at bounding box center [444, 300] width 13 height 13
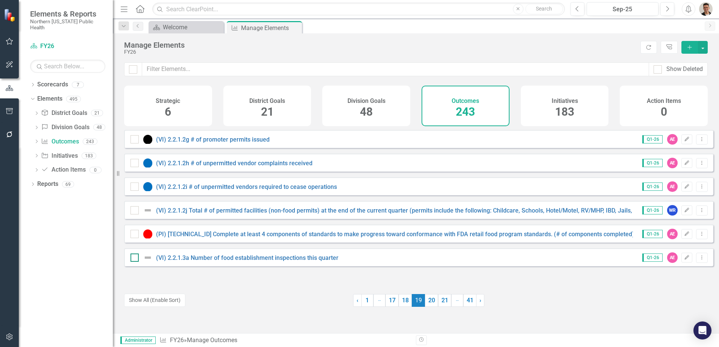
click at [133, 259] on input "checkbox" at bounding box center [132, 256] width 5 height 5
click at [697, 263] on button "Dropdown Menu" at bounding box center [702, 258] width 12 height 10
click at [663, 320] on link "Trash Delete Outcome" at bounding box center [667, 318] width 69 height 14
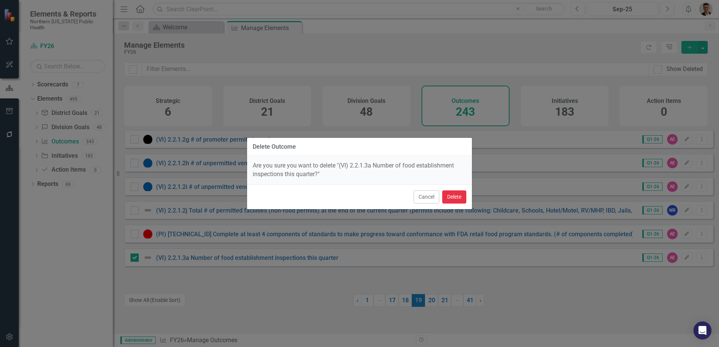
click at [456, 196] on button "Delete" at bounding box center [454, 197] width 24 height 13
checkbox input "false"
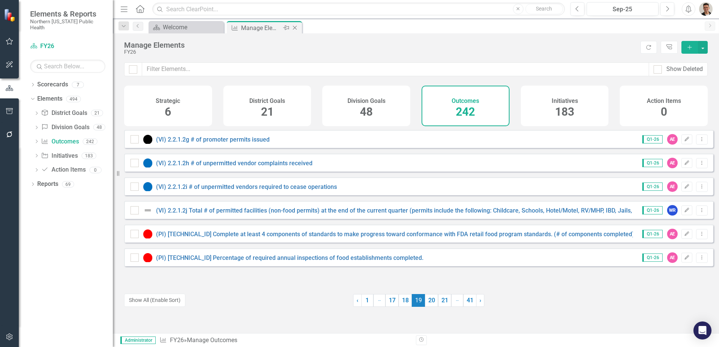
click at [295, 27] on icon "Close" at bounding box center [295, 28] width 8 height 6
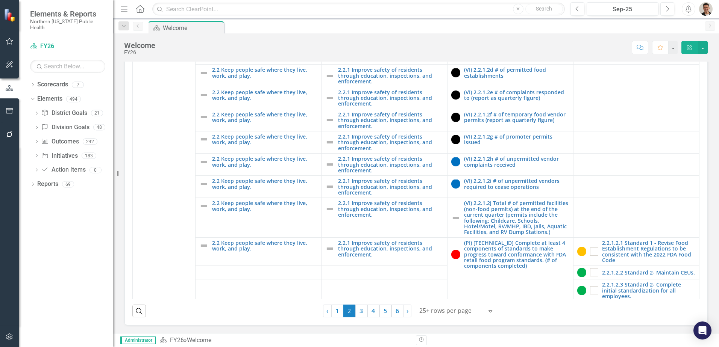
scroll to position [1655, 0]
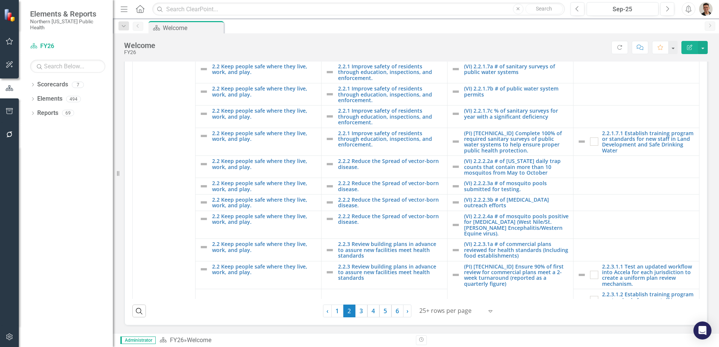
scroll to position [215, 0]
click at [385, 310] on link "5" at bounding box center [385, 311] width 12 height 13
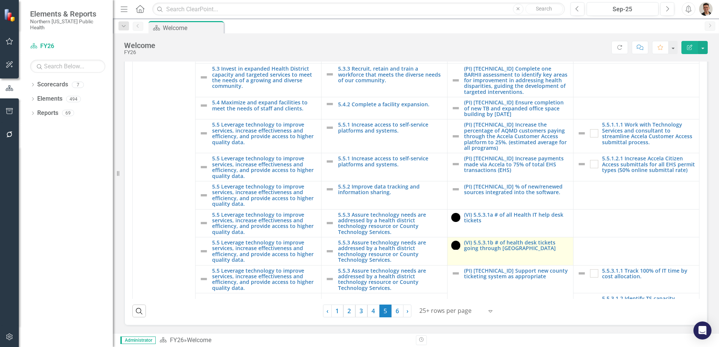
scroll to position [1316, 0]
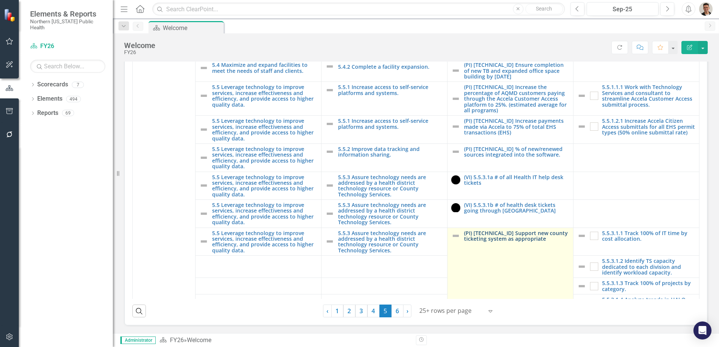
click at [489, 238] on link "(PI) [TECHNICAL_ID] Support new county ticketing system as appropriate" at bounding box center [516, 237] width 105 height 12
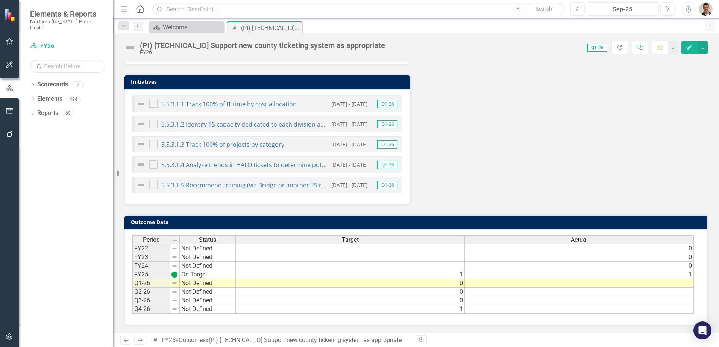
scroll to position [55, 0]
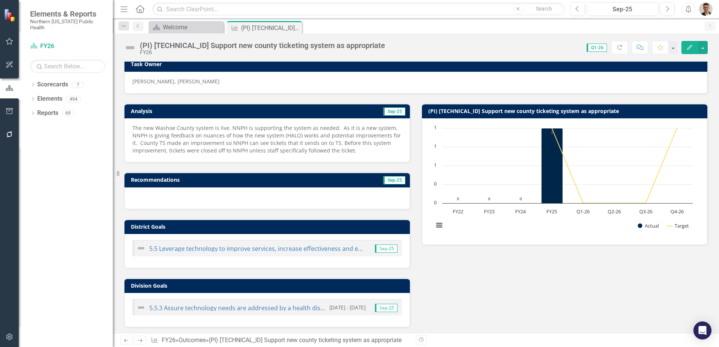
click at [9, 42] on icon "button" at bounding box center [10, 41] width 8 height 6
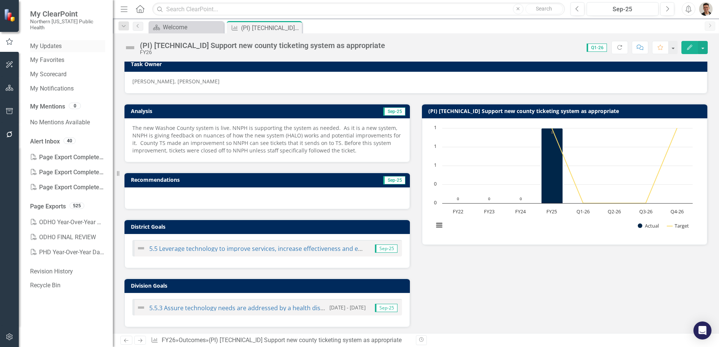
click at [64, 42] on link "My Updates" at bounding box center [67, 46] width 75 height 9
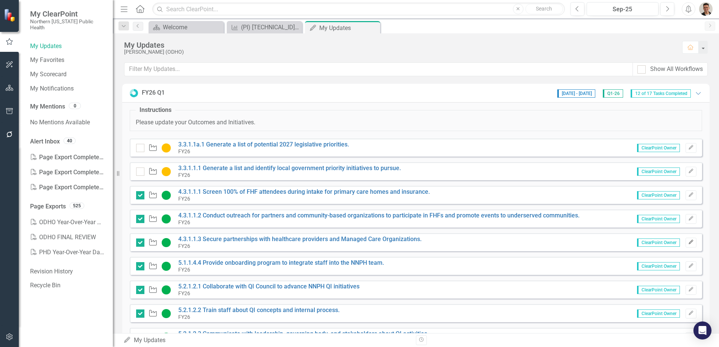
click at [685, 245] on button "Edit" at bounding box center [690, 243] width 11 height 10
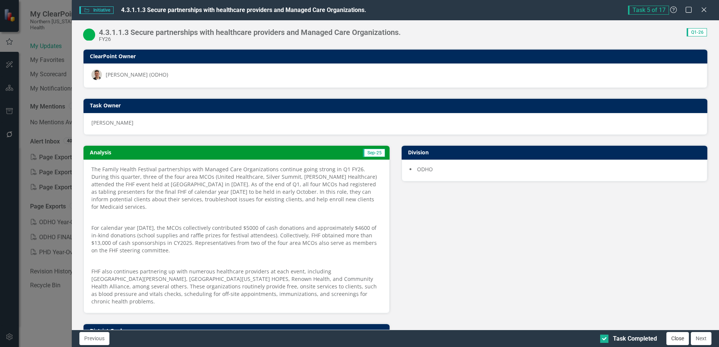
click at [681, 339] on button "Close" at bounding box center [677, 338] width 23 height 13
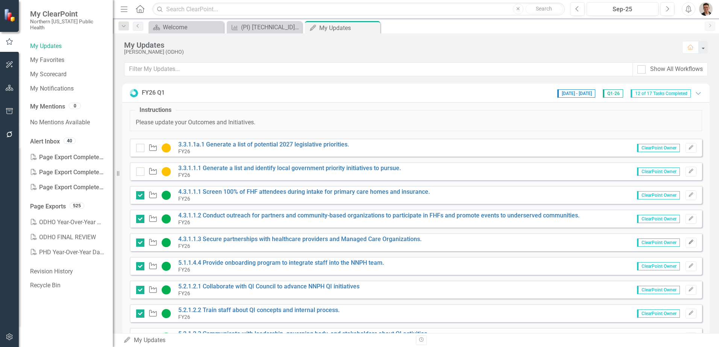
click at [688, 243] on icon "Edit" at bounding box center [691, 242] width 6 height 5
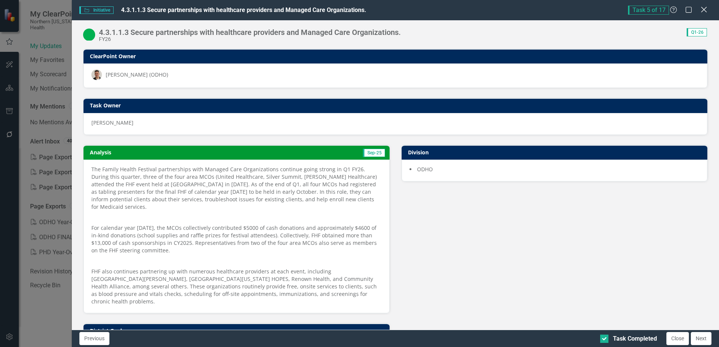
click at [706, 9] on icon "Close" at bounding box center [703, 9] width 9 height 7
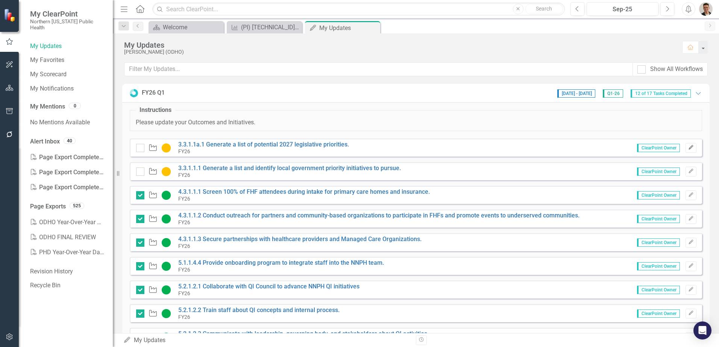
click at [685, 144] on button "Edit" at bounding box center [690, 148] width 11 height 10
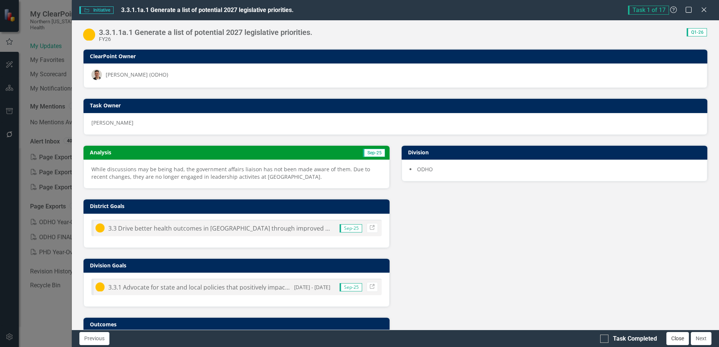
drag, startPoint x: 676, startPoint y: 337, endPoint x: 671, endPoint y: 337, distance: 5.3
click at [676, 337] on button "Close" at bounding box center [677, 338] width 23 height 13
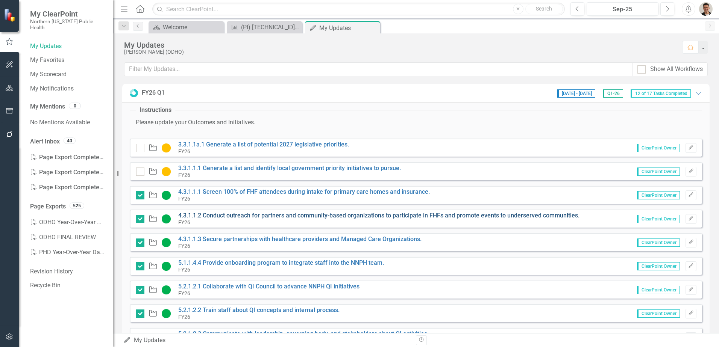
click at [289, 213] on link "4.3.1.1.2 Conduct outreach for partners and community-based organizations to pa…" at bounding box center [378, 215] width 401 height 7
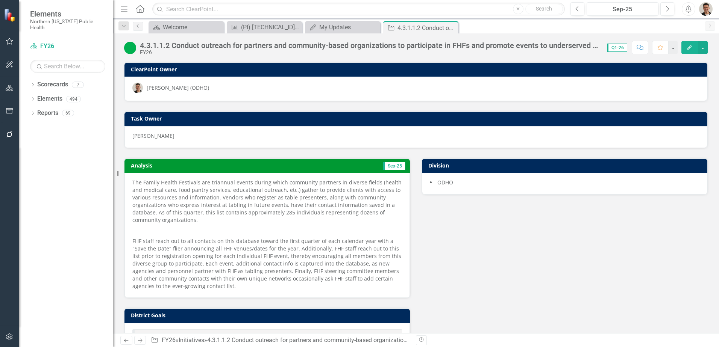
scroll to position [150, 0]
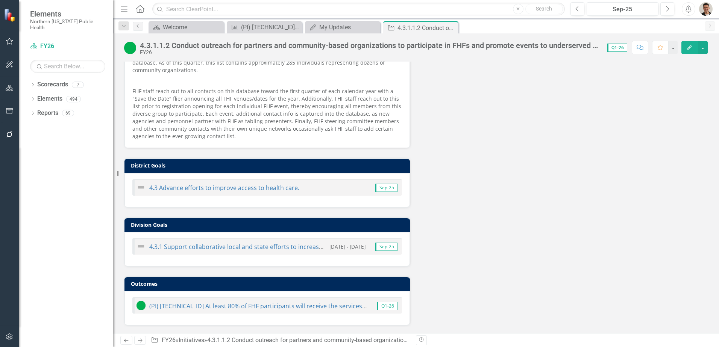
click at [692, 45] on icon "button" at bounding box center [689, 47] width 5 height 5
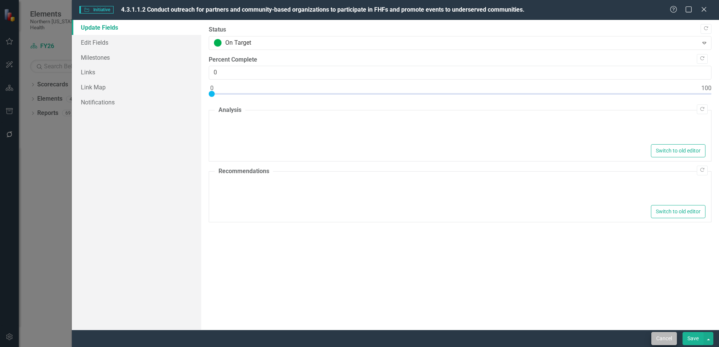
type textarea "<p>The Family Health Festivals are triannual events during which community part…"
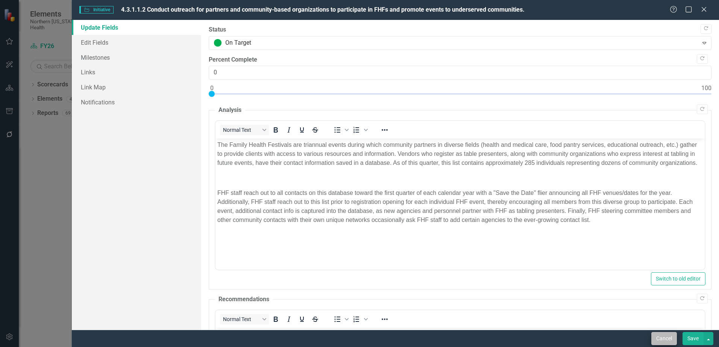
scroll to position [0, 0]
click at [659, 339] on button "Cancel" at bounding box center [664, 338] width 26 height 13
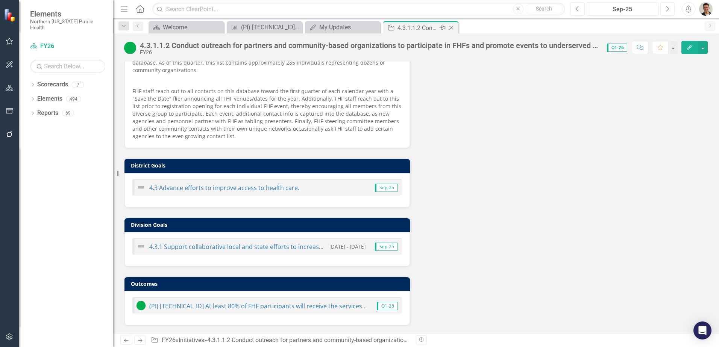
click at [452, 27] on icon "Close" at bounding box center [451, 28] width 8 height 6
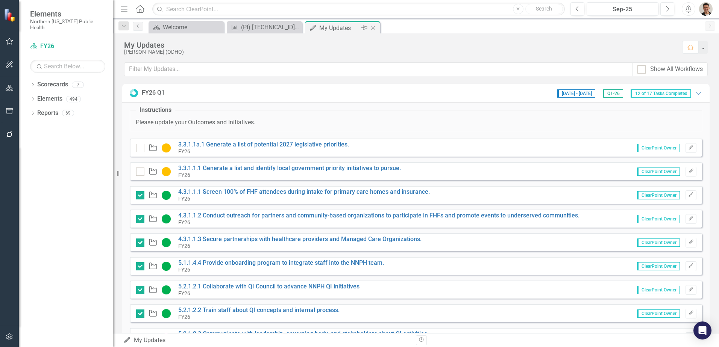
click at [375, 27] on icon "Close" at bounding box center [373, 28] width 8 height 6
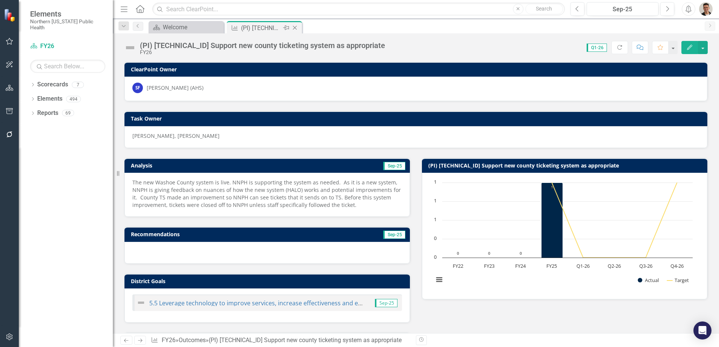
click at [296, 29] on icon "Close" at bounding box center [295, 28] width 8 height 6
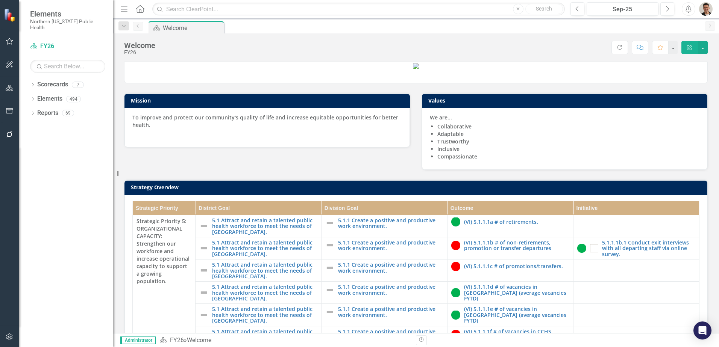
click at [707, 6] on img "button" at bounding box center [706, 9] width 14 height 14
